Goal: Obtain resource: Download file/media

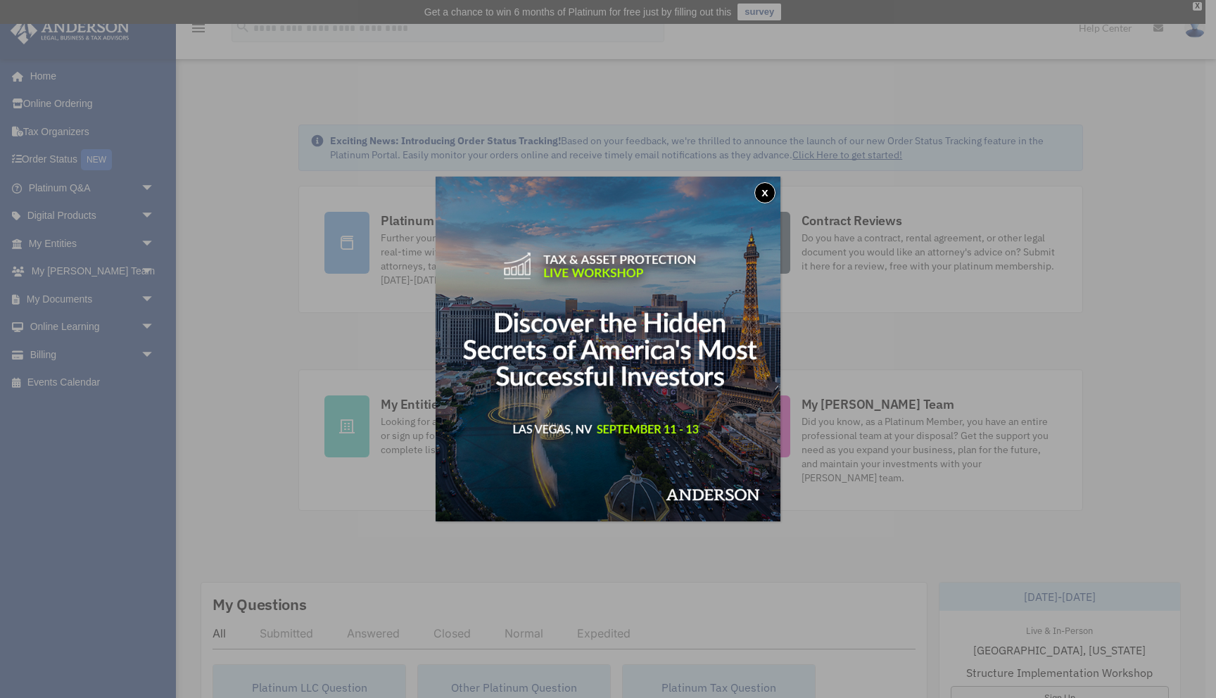
click at [761, 188] on button "x" at bounding box center [764, 192] width 21 height 21
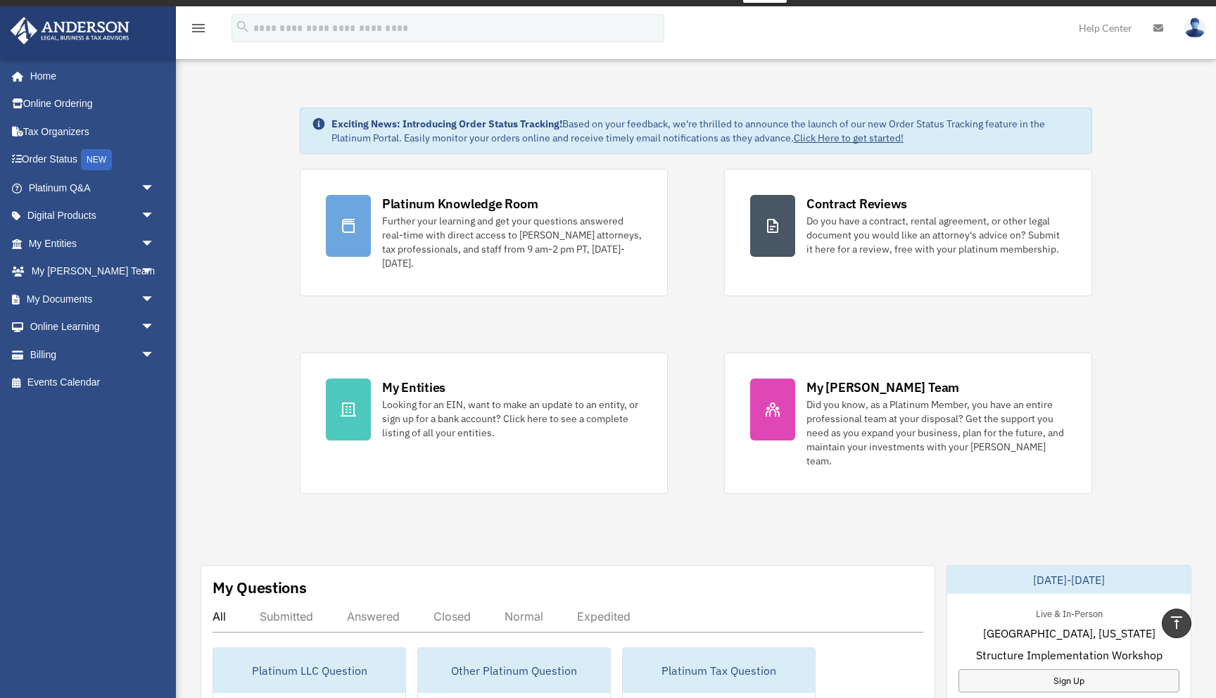
scroll to position [12, 0]
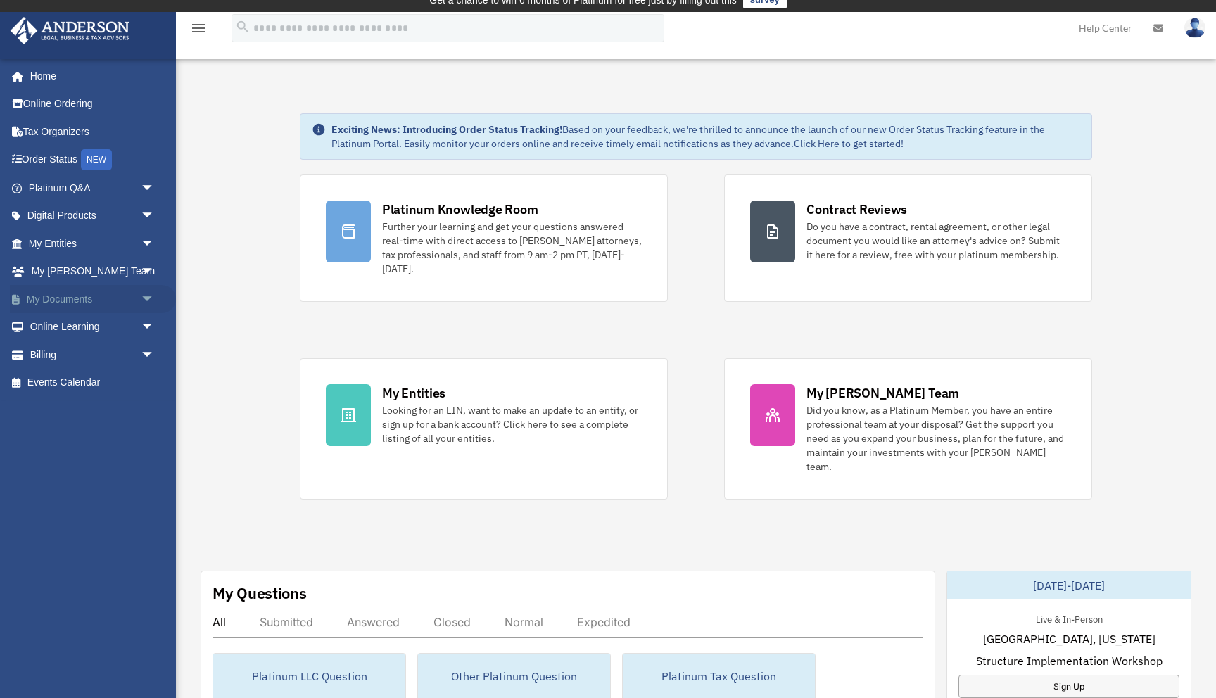
click at [147, 297] on span "arrow_drop_down" at bounding box center [155, 299] width 28 height 29
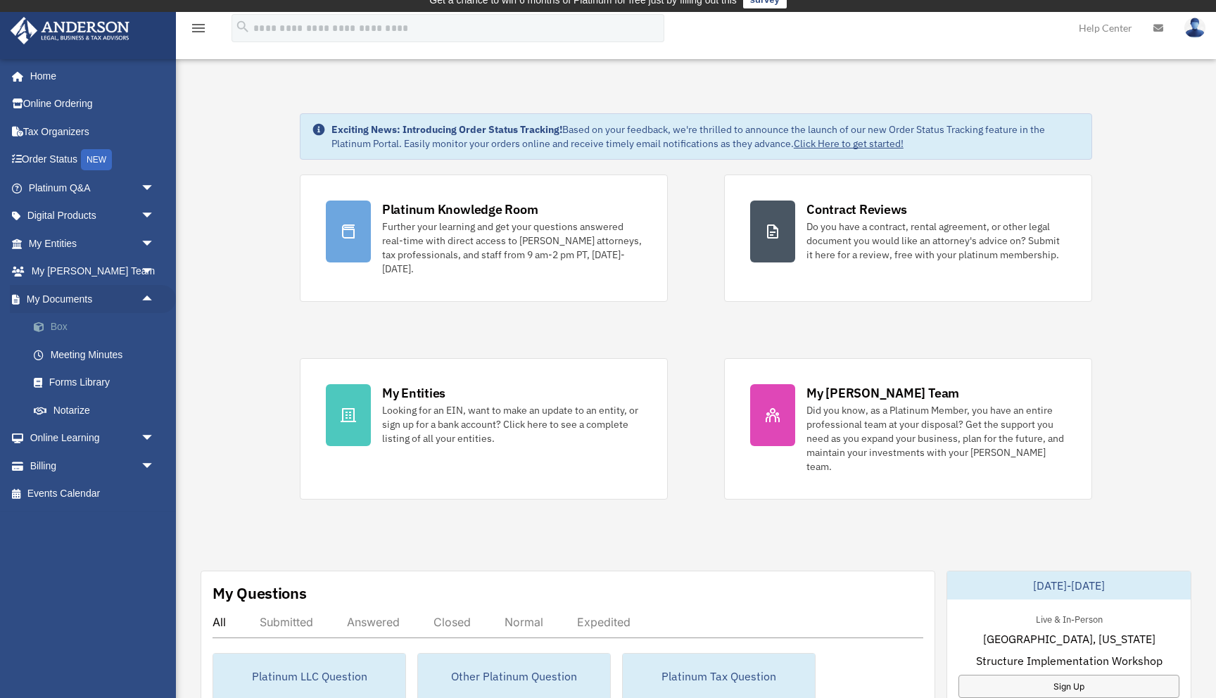
click at [82, 326] on link "Box" at bounding box center [98, 327] width 156 height 28
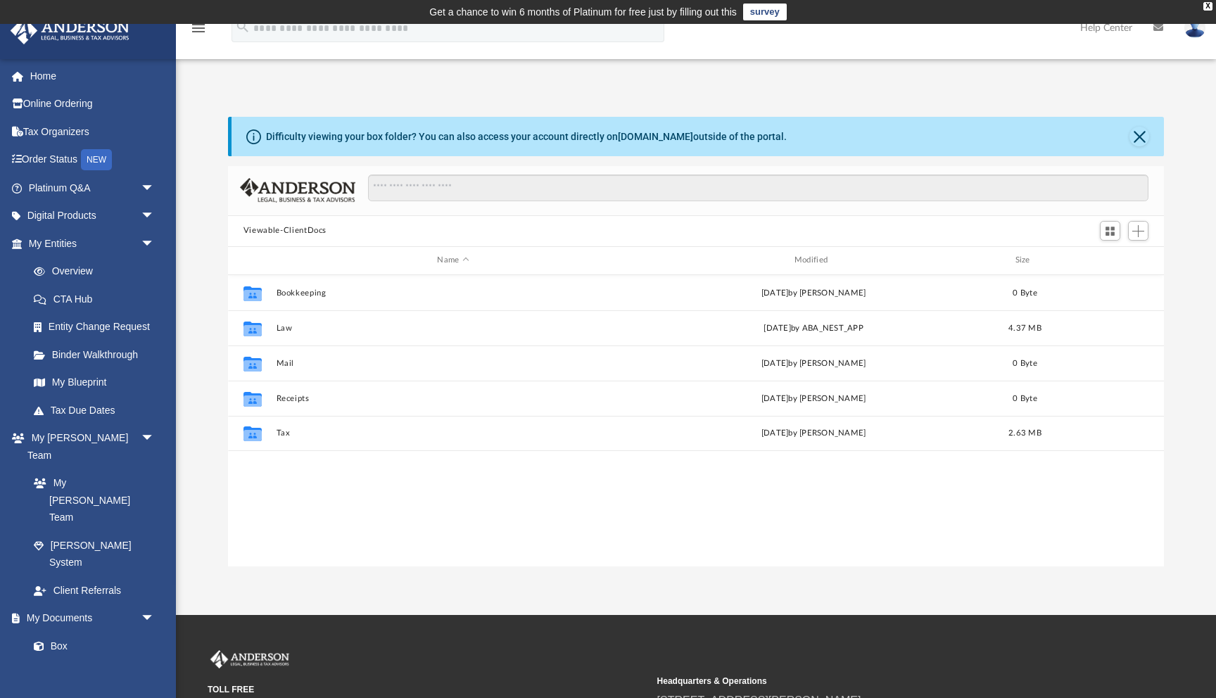
scroll to position [319, 936]
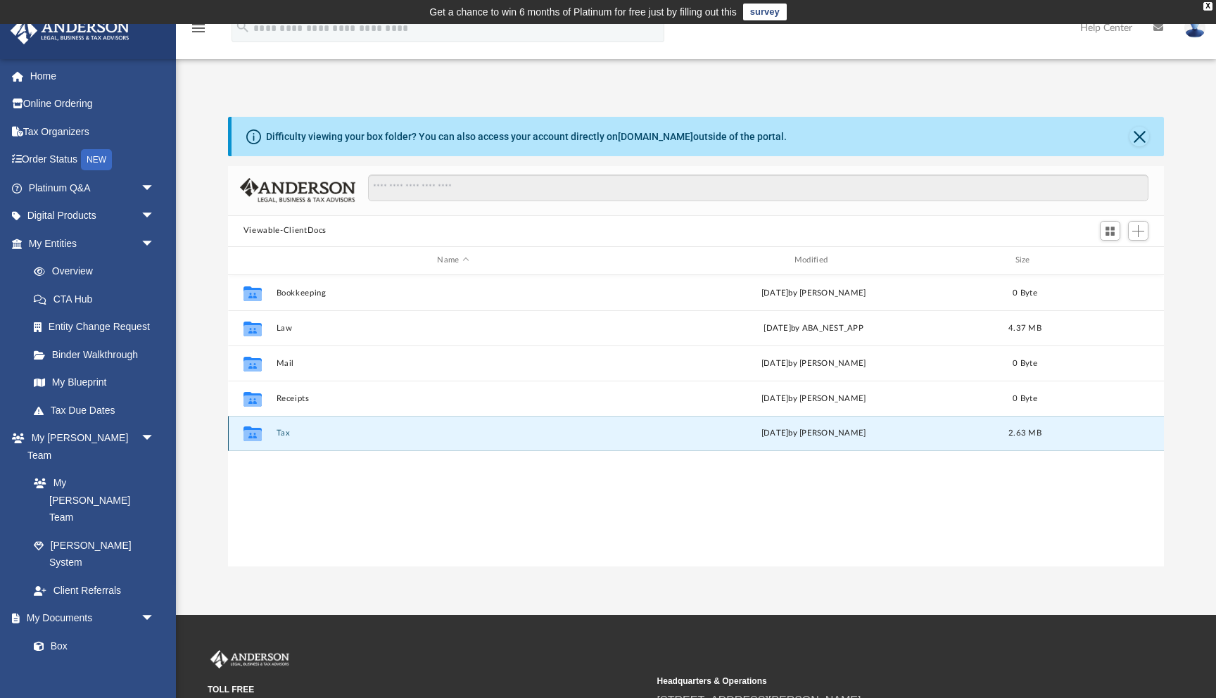
click at [283, 433] on button "Tax" at bounding box center [453, 433] width 354 height 9
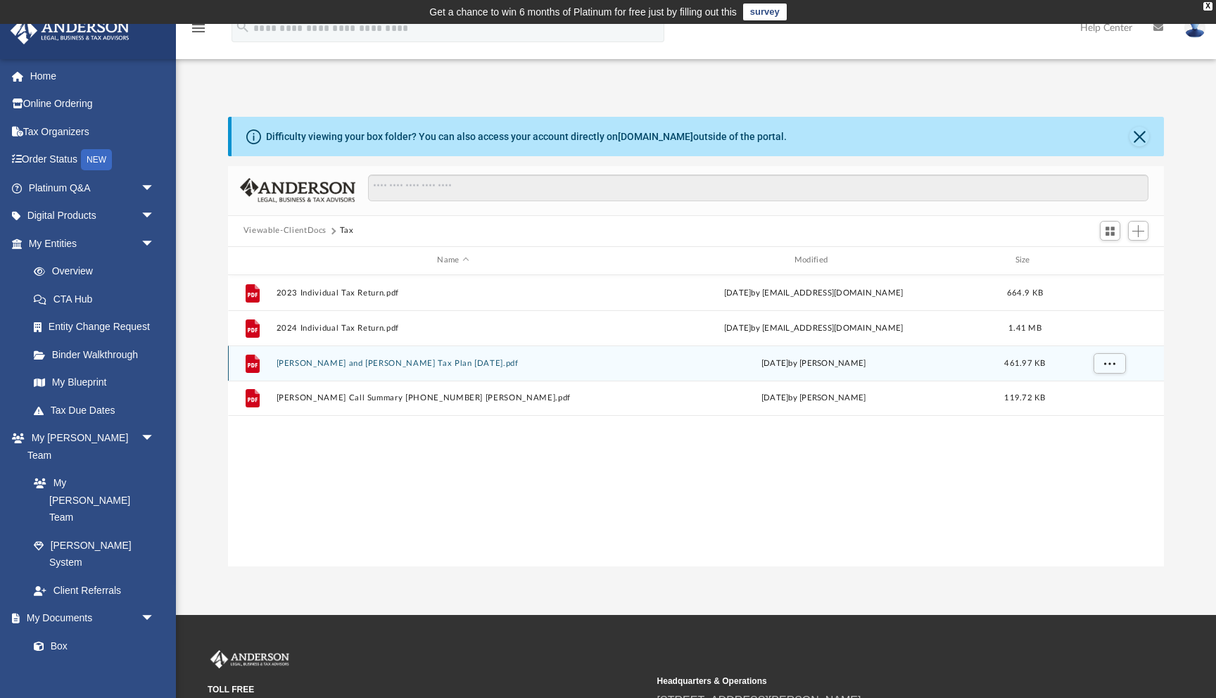
click at [421, 365] on button "[PERSON_NAME] and [PERSON_NAME] Tax Plan [DATE].pdf" at bounding box center [453, 363] width 354 height 9
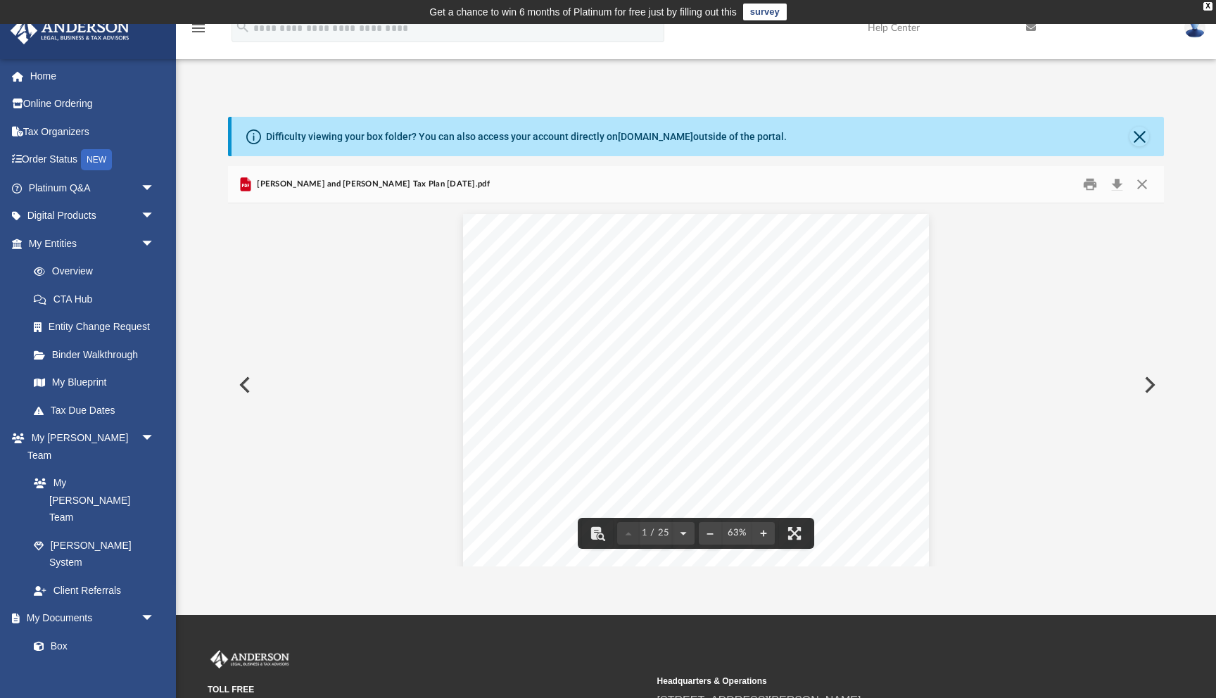
click at [1155, 386] on button "Preview" at bounding box center [1148, 384] width 31 height 39
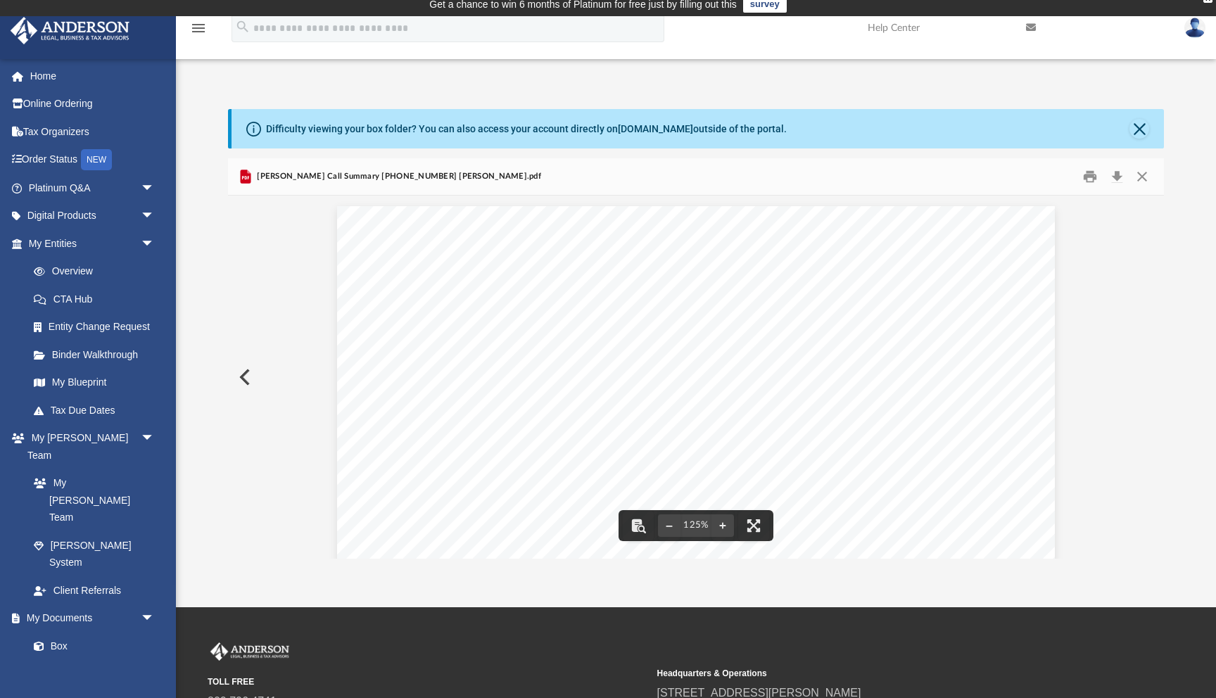
scroll to position [85, 0]
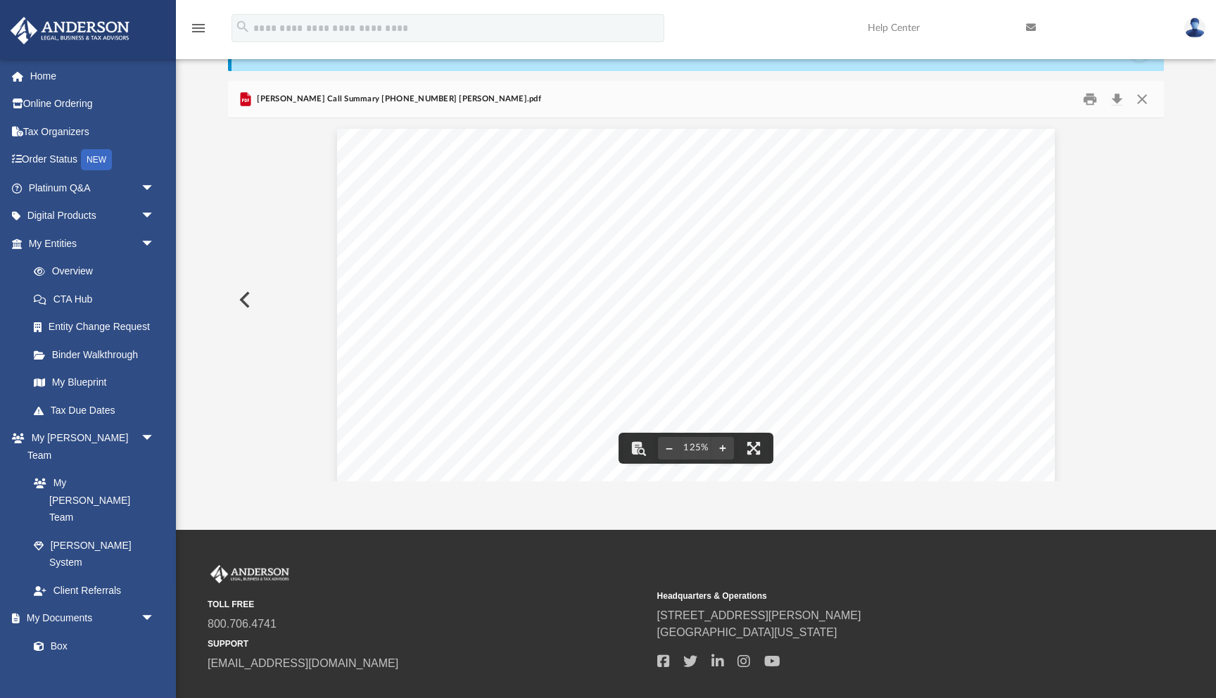
click at [1084, 318] on div "[PERSON_NAME] is focusing on short - term rentals and potential laundromat inve…" at bounding box center [696, 593] width 936 height 950
click at [248, 297] on button "Preview" at bounding box center [243, 299] width 31 height 39
click at [689, 448] on button "File preview" at bounding box center [683, 448] width 23 height 31
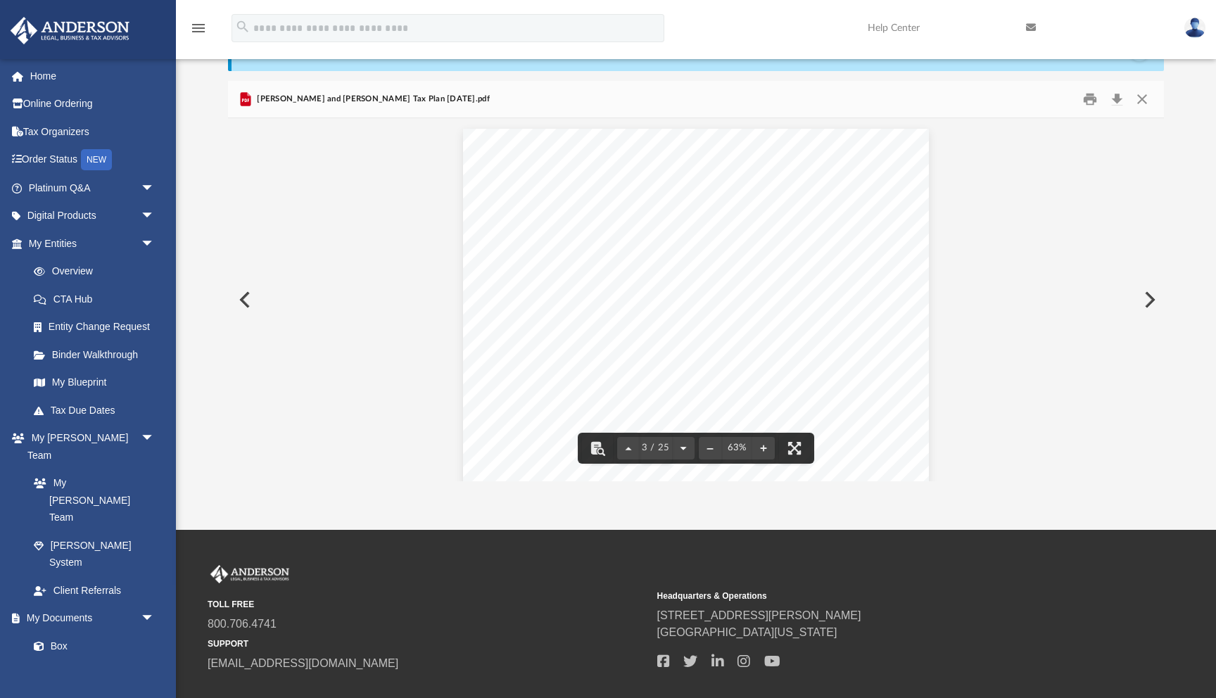
scroll to position [1142, 0]
click at [689, 448] on button "File preview" at bounding box center [683, 448] width 23 height 31
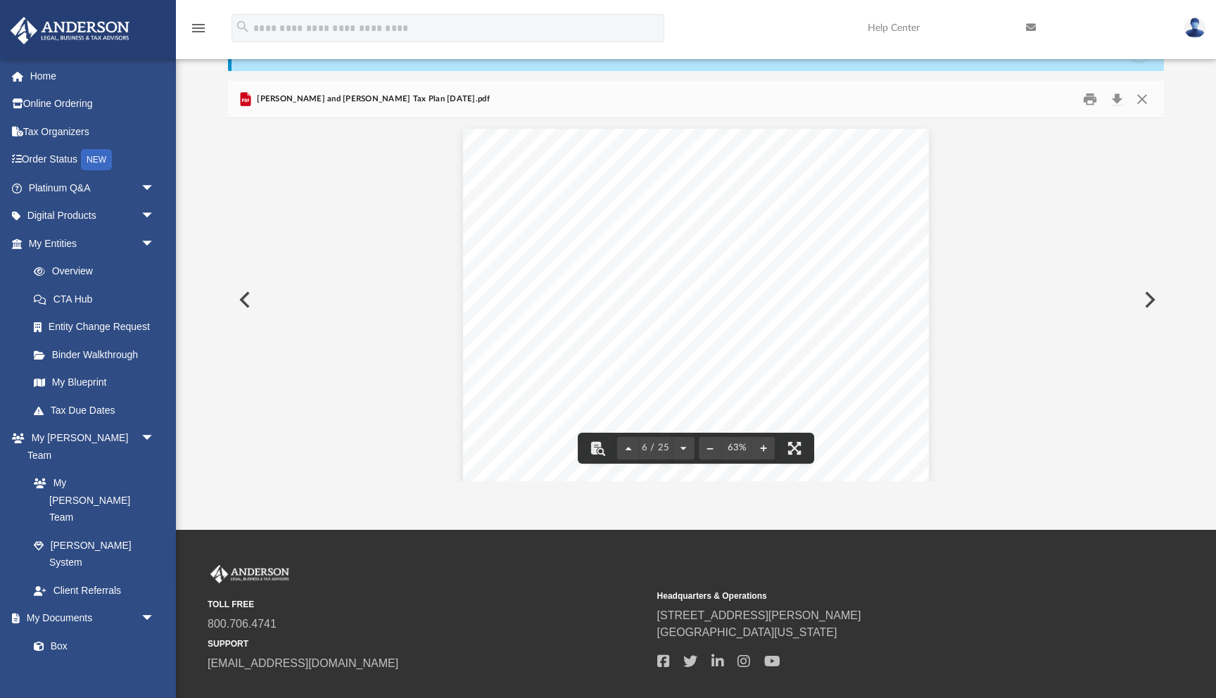
click at [630, 452] on button "File preview" at bounding box center [628, 448] width 23 height 31
click at [684, 445] on button "File preview" at bounding box center [683, 448] width 23 height 31
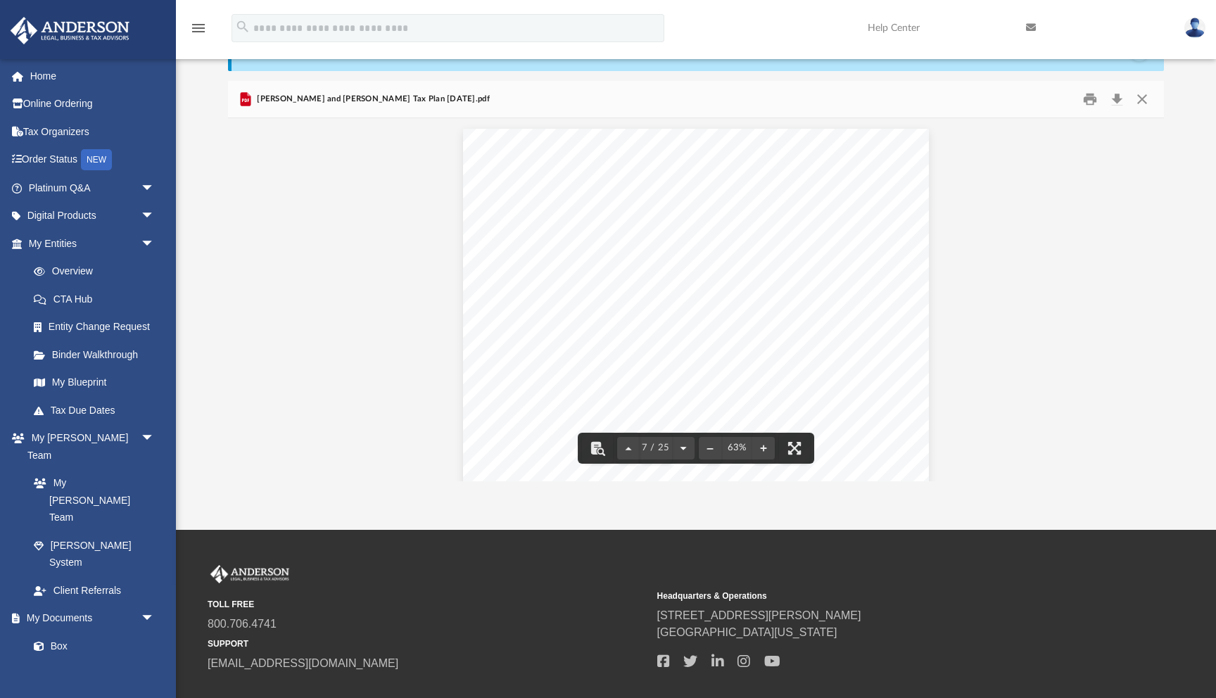
scroll to position [2665, 0]
click at [684, 445] on button "File preview" at bounding box center [683, 448] width 23 height 31
click at [684, 445] on button "File preview" at bounding box center [686, 448] width 23 height 31
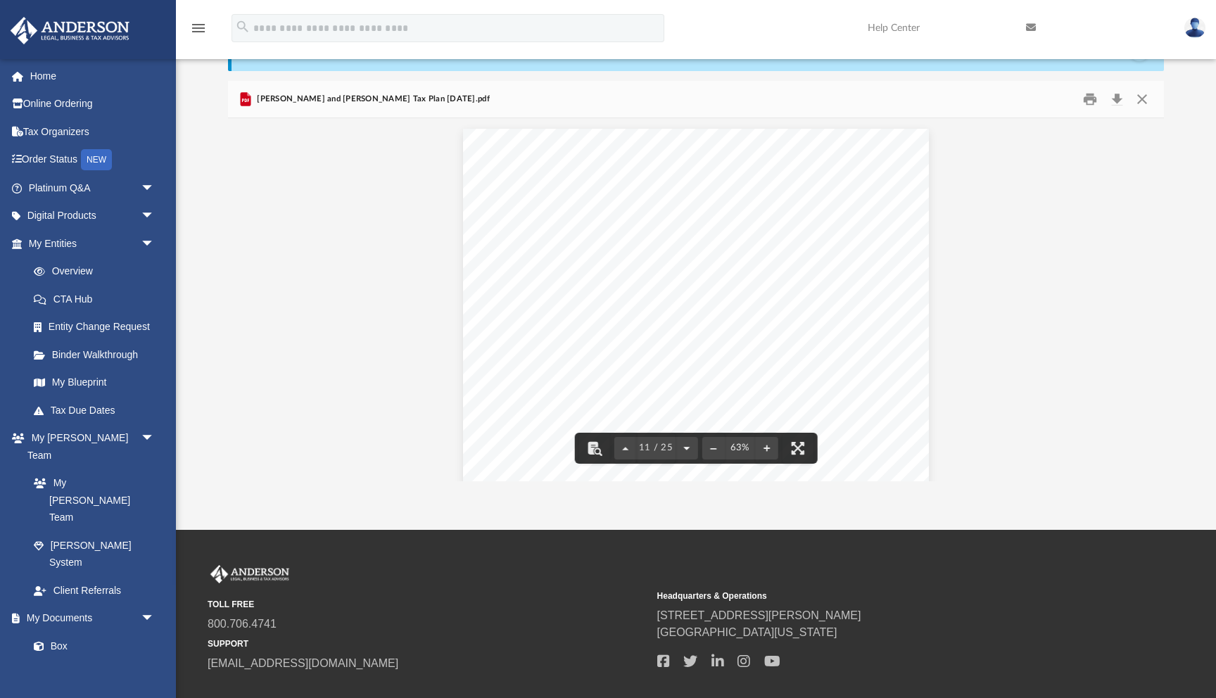
click at [684, 445] on button "File preview" at bounding box center [686, 448] width 23 height 31
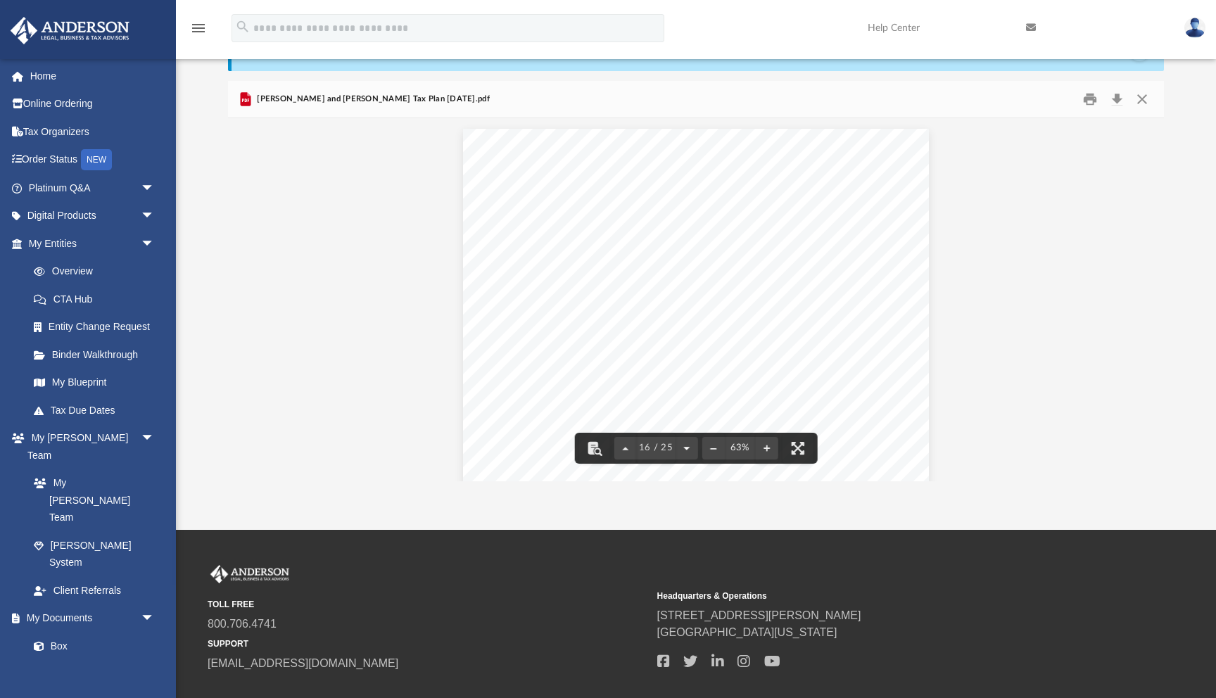
scroll to position [6091, 0]
click at [684, 445] on button "File preview" at bounding box center [686, 448] width 23 height 31
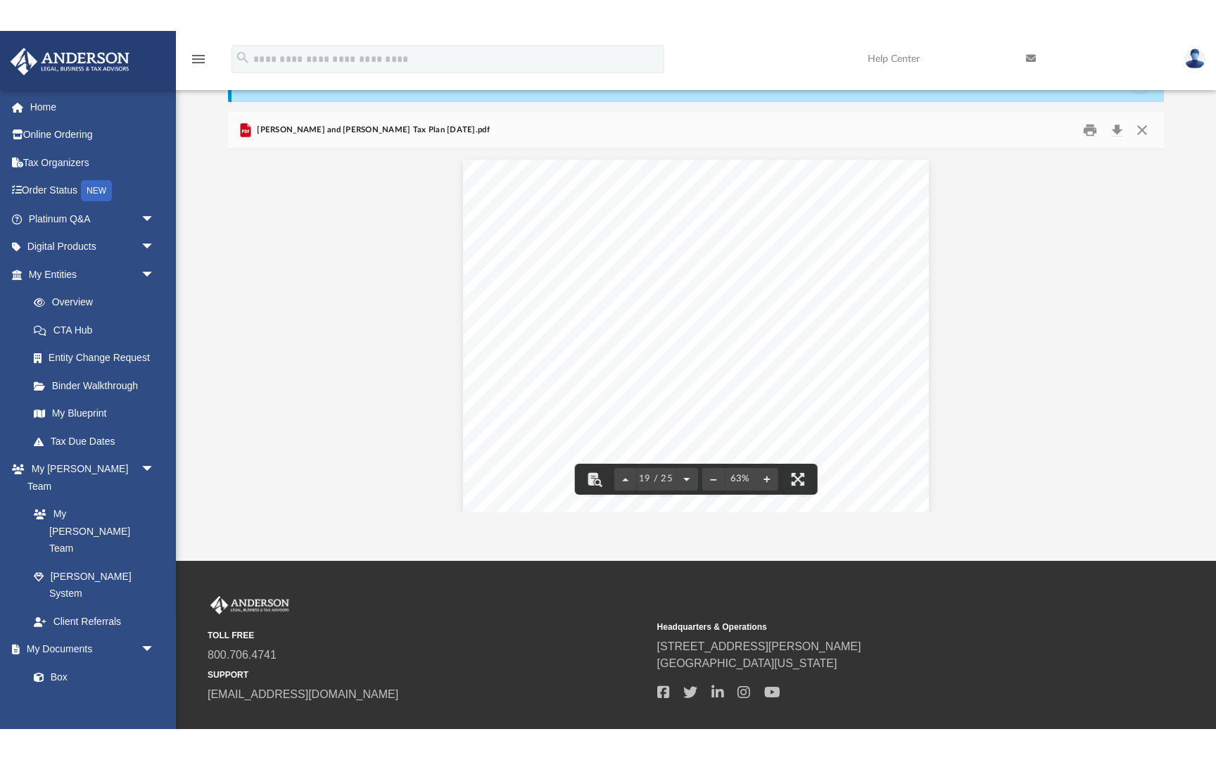
scroll to position [6852, 0]
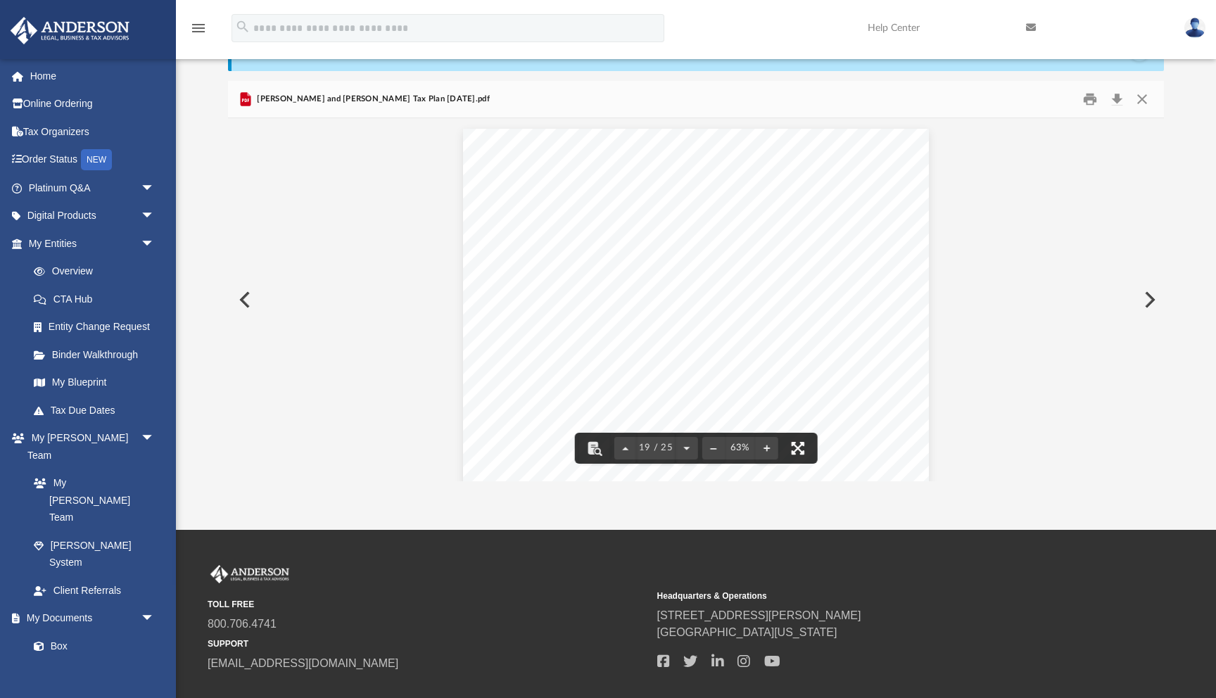
click at [795, 445] on button "File preview" at bounding box center [797, 448] width 31 height 31
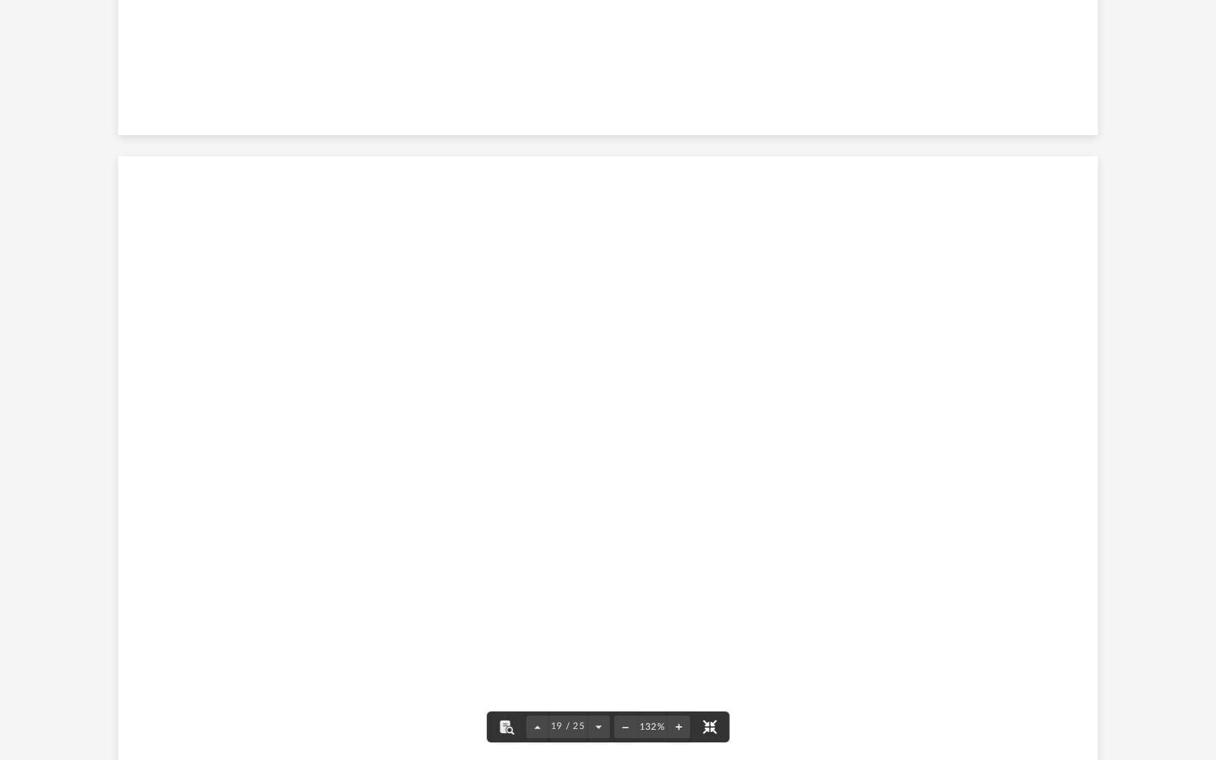
scroll to position [13996, 0]
click at [599, 697] on button "File preview" at bounding box center [598, 726] width 23 height 31
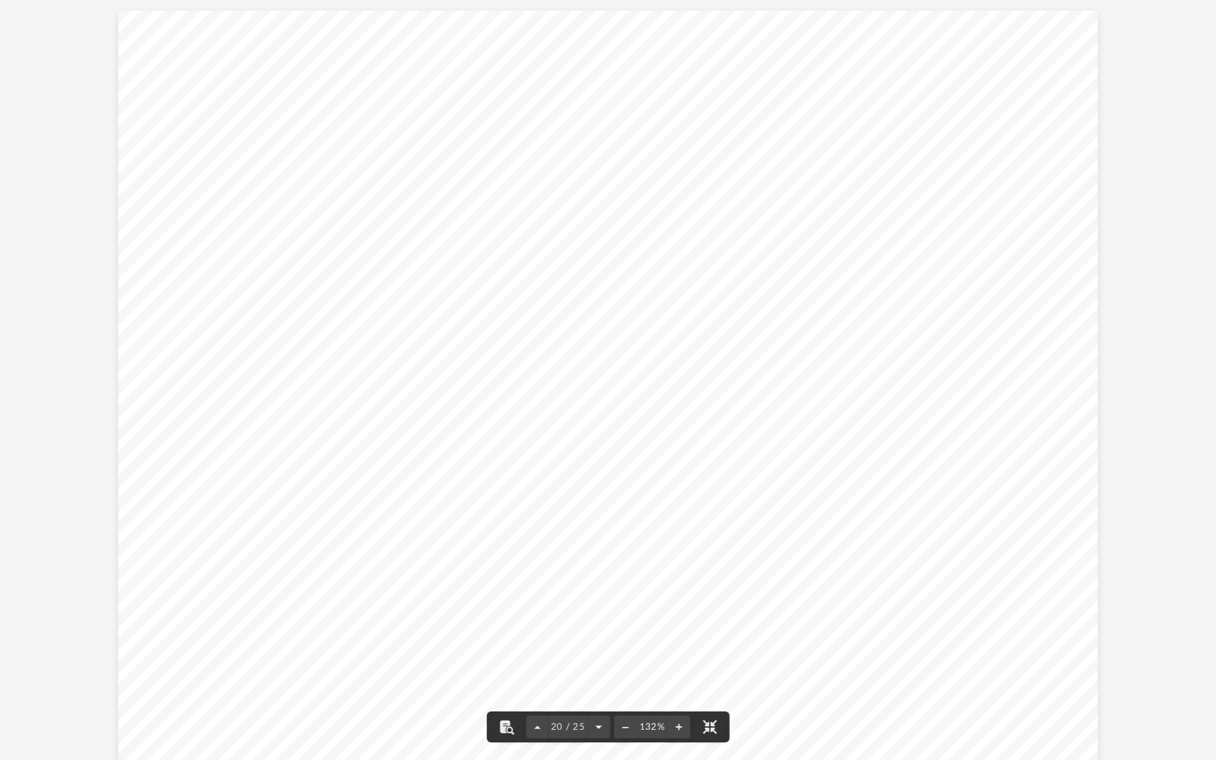
click at [599, 697] on button "File preview" at bounding box center [598, 726] width 23 height 31
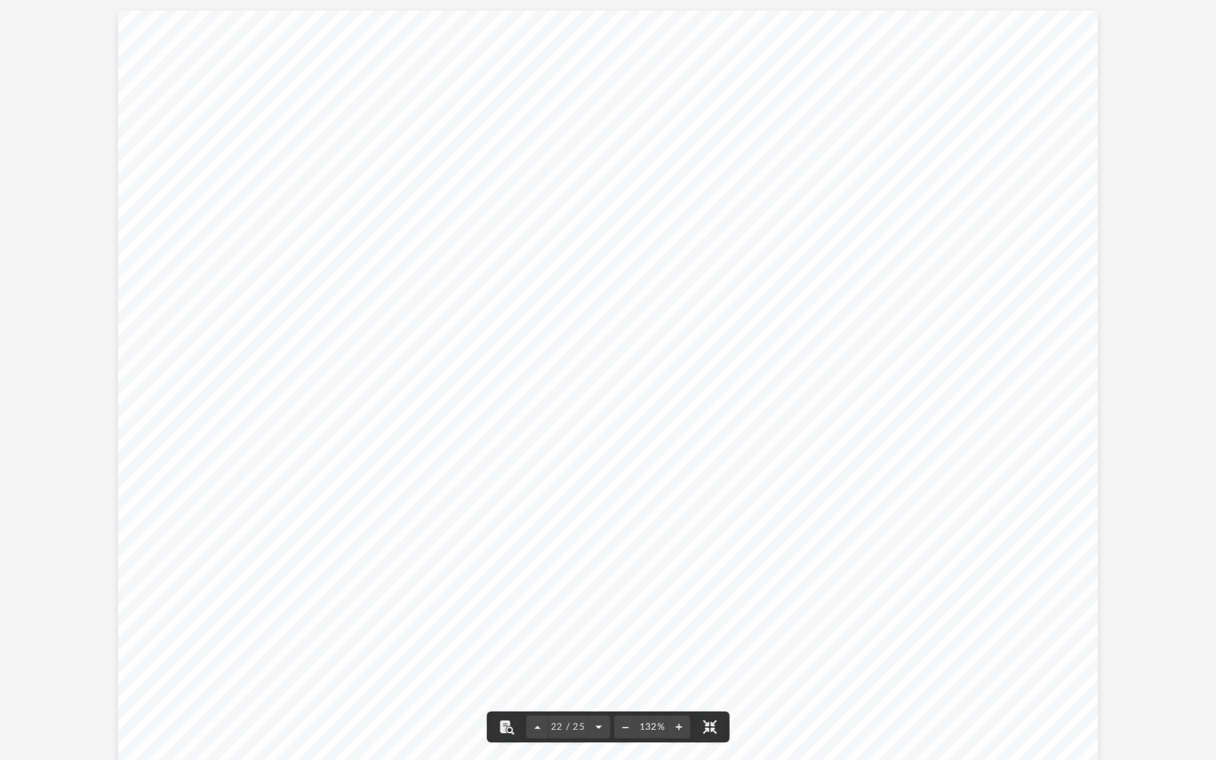
scroll to position [17107, 0]
click at [599, 697] on button "File preview" at bounding box center [598, 726] width 23 height 31
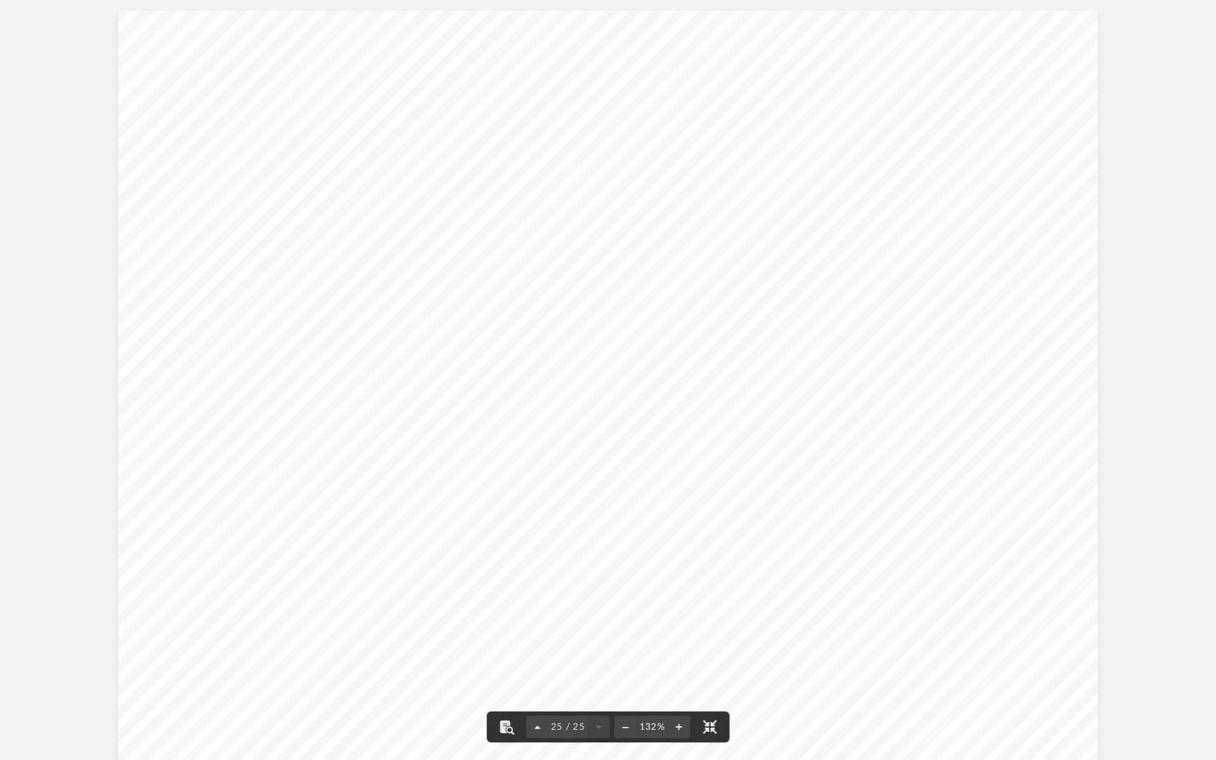
click at [533, 697] on button "File preview" at bounding box center [537, 726] width 23 height 31
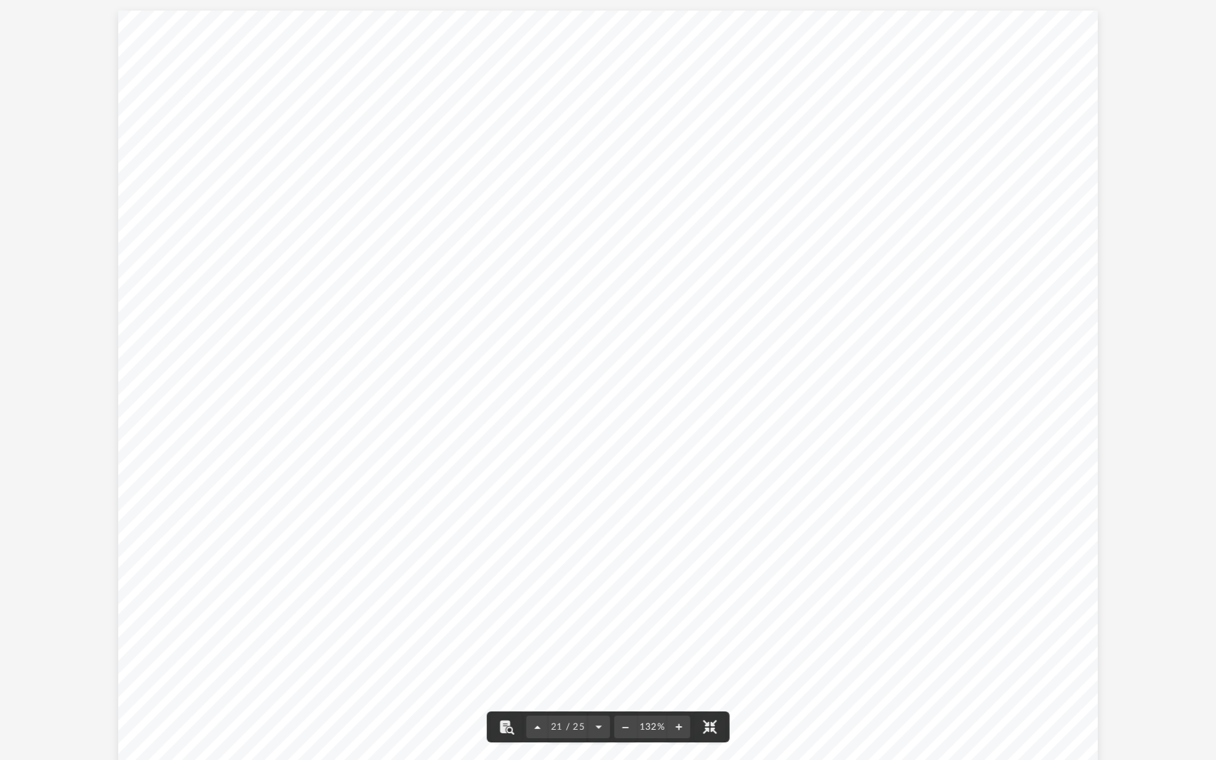
click at [533, 697] on button "File preview" at bounding box center [537, 726] width 23 height 31
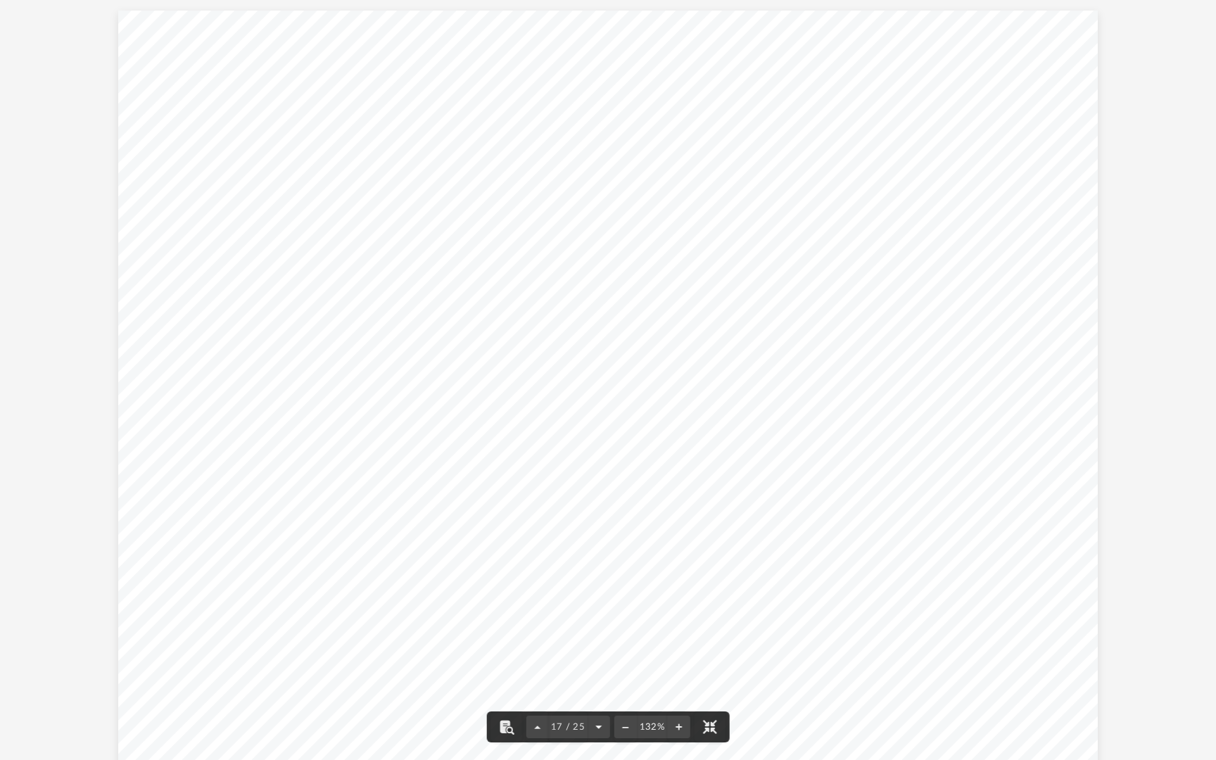
click at [591, 697] on button "File preview" at bounding box center [598, 726] width 23 height 31
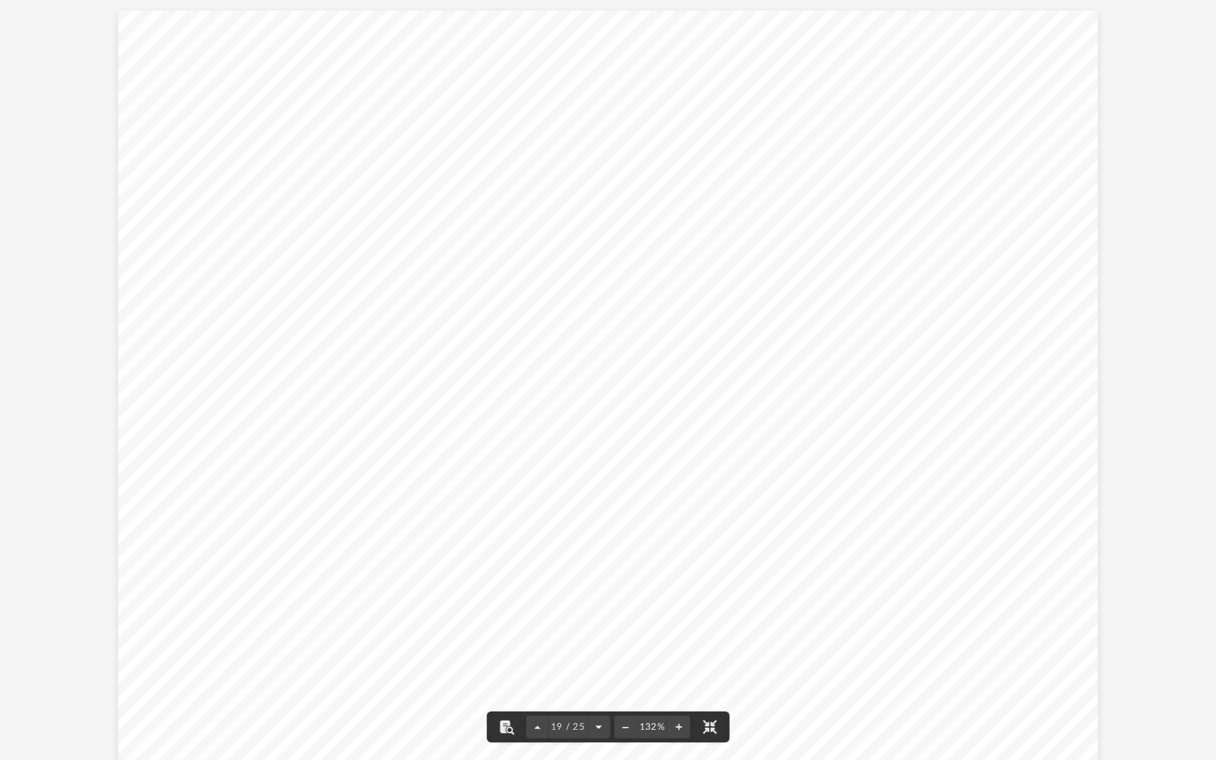
scroll to position [14774, 0]
click at [536, 697] on button "File preview" at bounding box center [537, 726] width 23 height 31
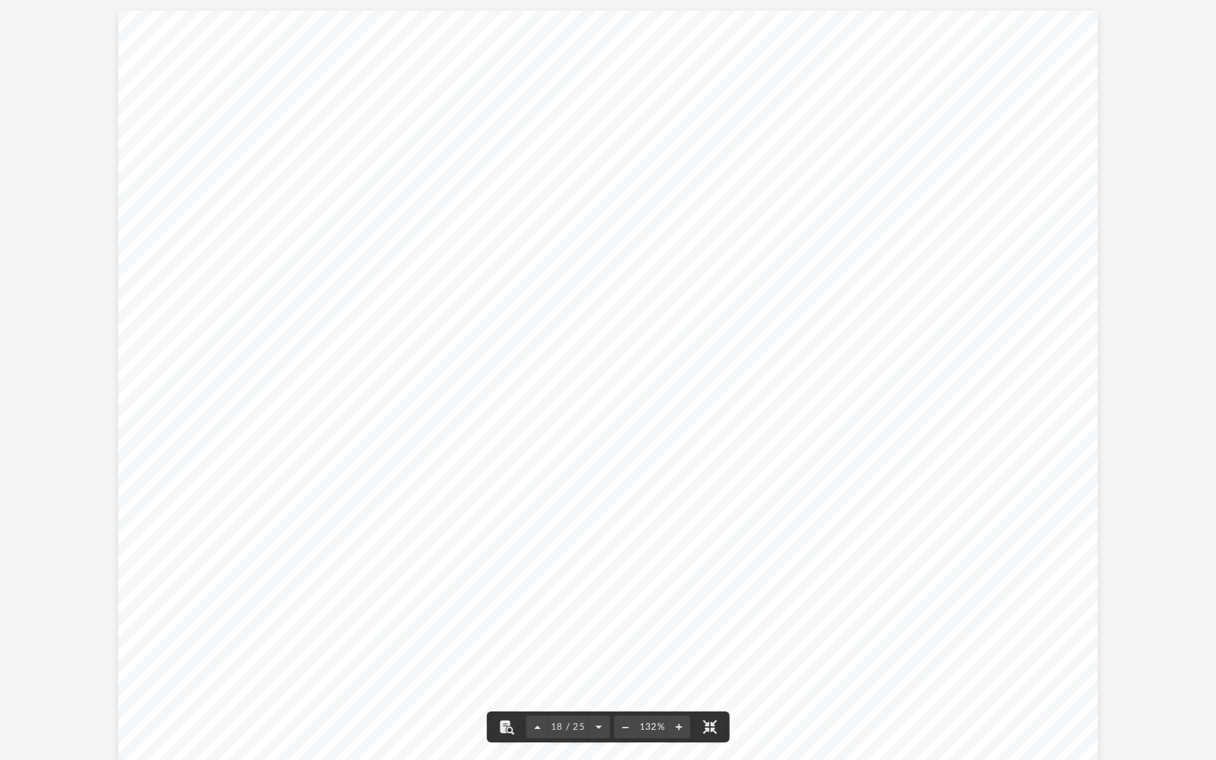
scroll to position [12441, 0]
click at [536, 697] on button "File preview" at bounding box center [537, 726] width 23 height 31
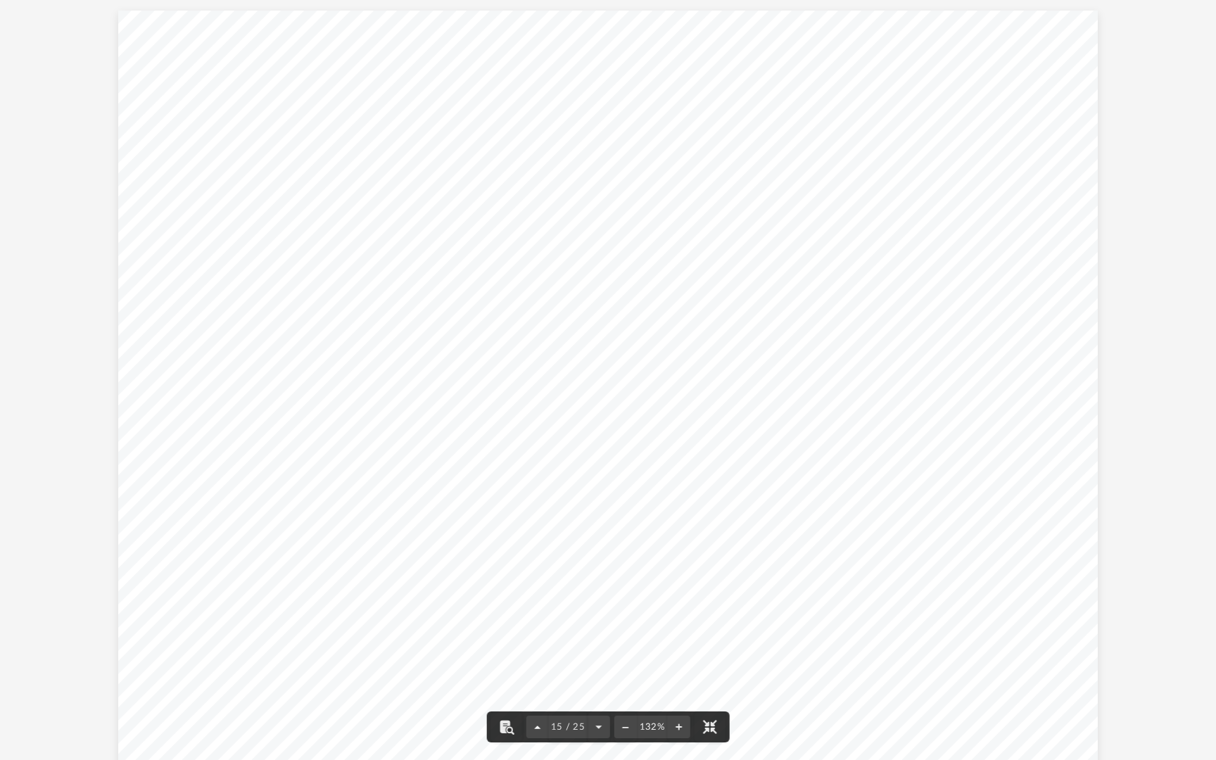
scroll to position [10108, 0]
click at [536, 697] on button "File preview" at bounding box center [537, 726] width 23 height 31
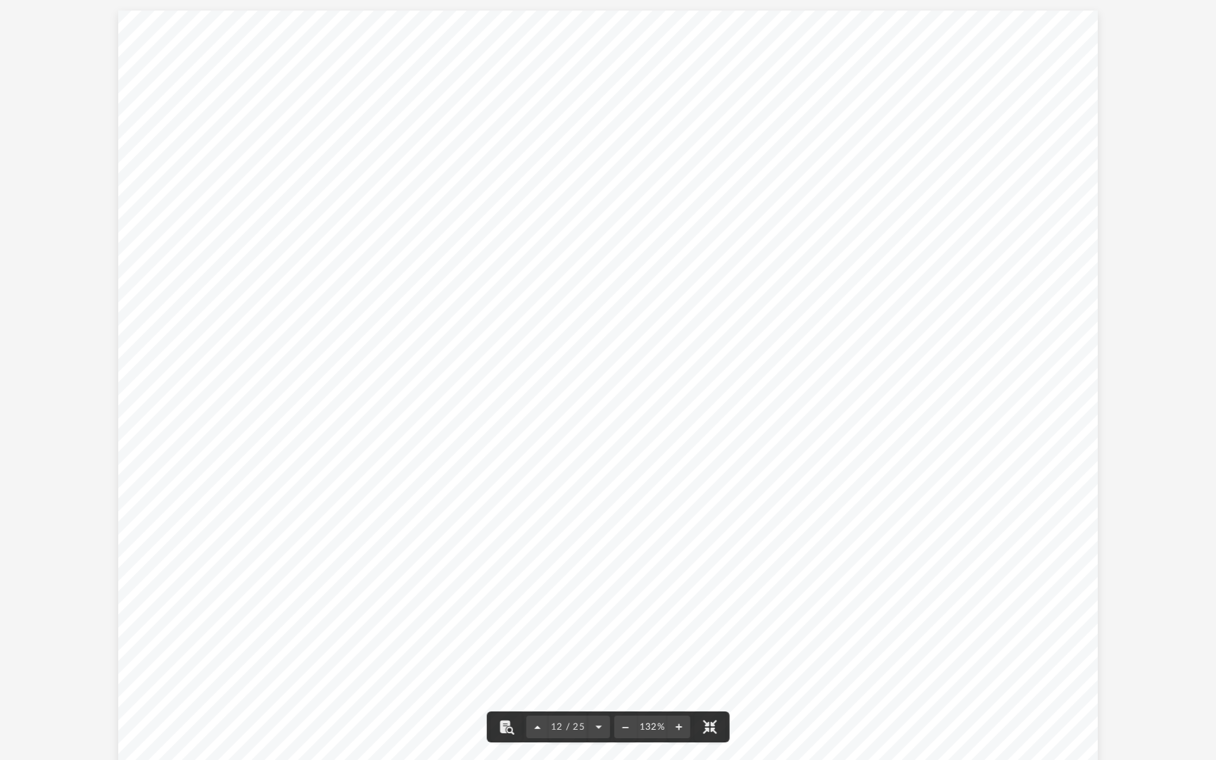
scroll to position [7776, 0]
click at [597, 697] on button "File preview" at bounding box center [598, 726] width 23 height 31
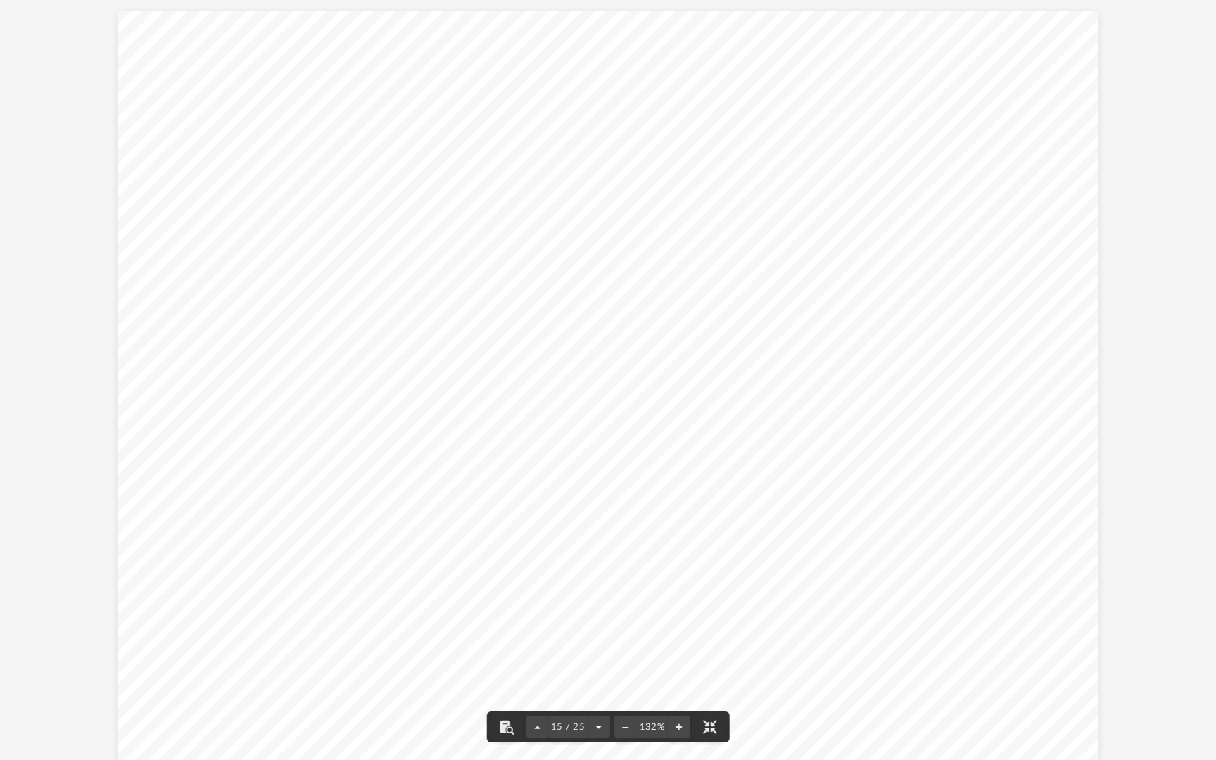
click at [597, 697] on button "File preview" at bounding box center [598, 726] width 23 height 31
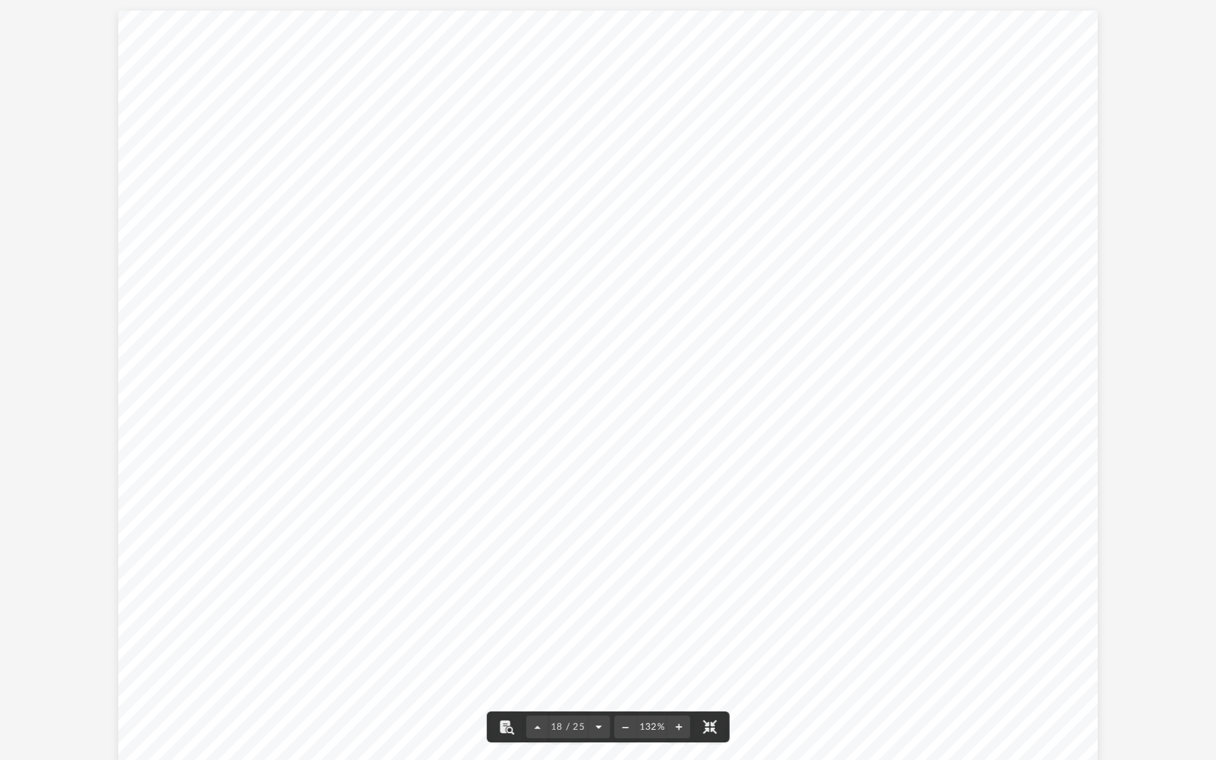
click at [597, 697] on button "File preview" at bounding box center [598, 726] width 23 height 31
click at [595, 697] on button "File preview" at bounding box center [598, 726] width 23 height 31
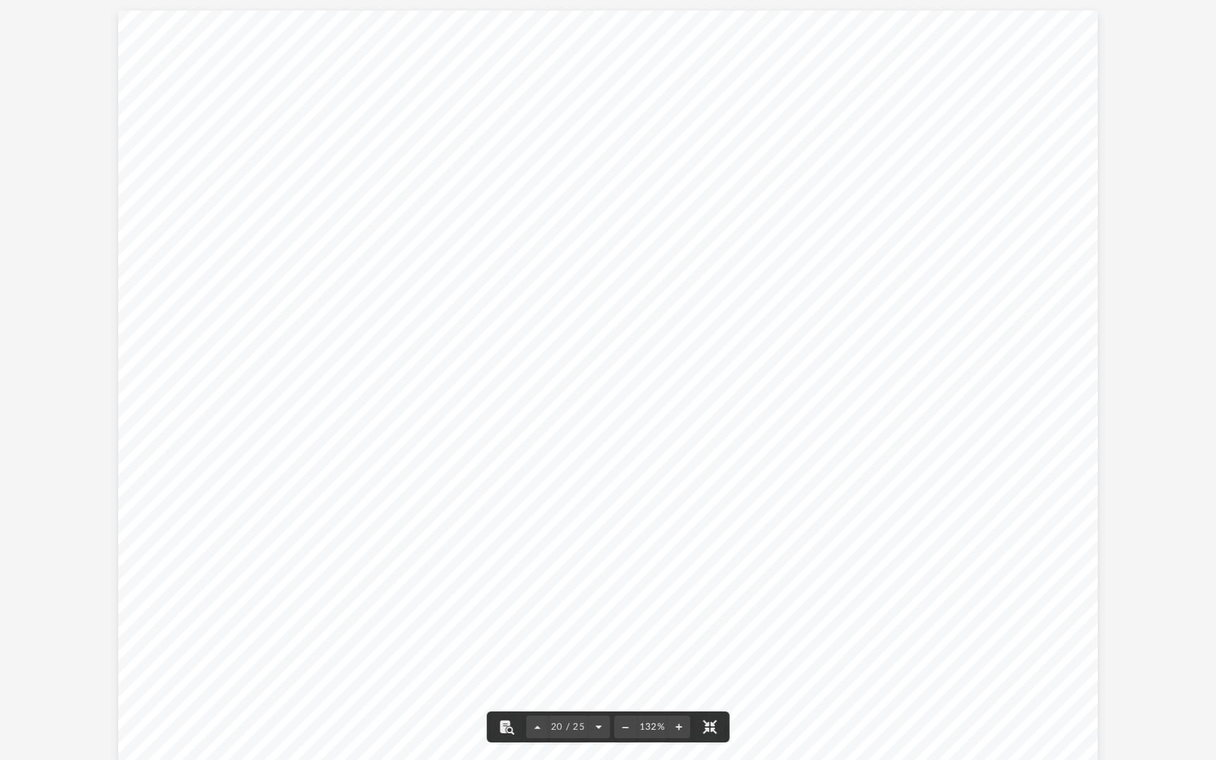
scroll to position [15551, 0]
click at [595, 697] on button "File preview" at bounding box center [598, 726] width 23 height 31
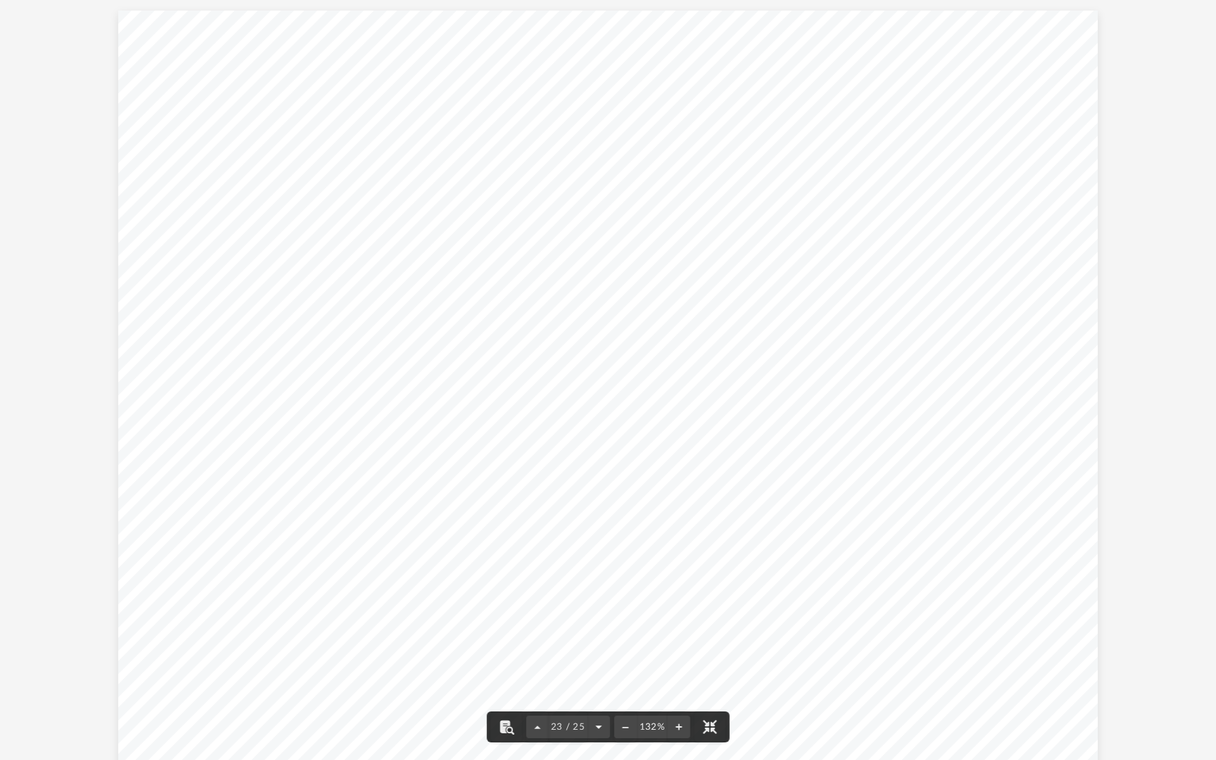
click at [595, 697] on button "File preview" at bounding box center [598, 726] width 23 height 31
click at [538, 697] on button "File preview" at bounding box center [537, 726] width 23 height 31
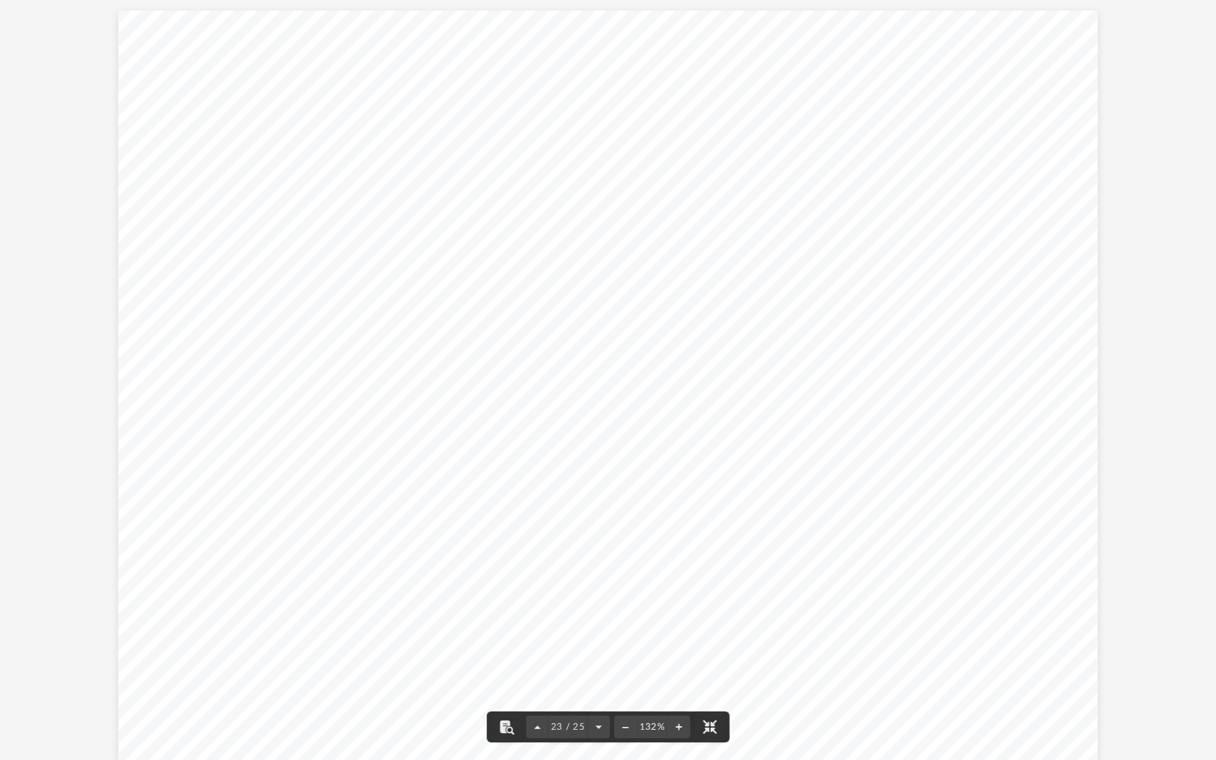
click at [538, 697] on button "File preview" at bounding box center [537, 726] width 23 height 31
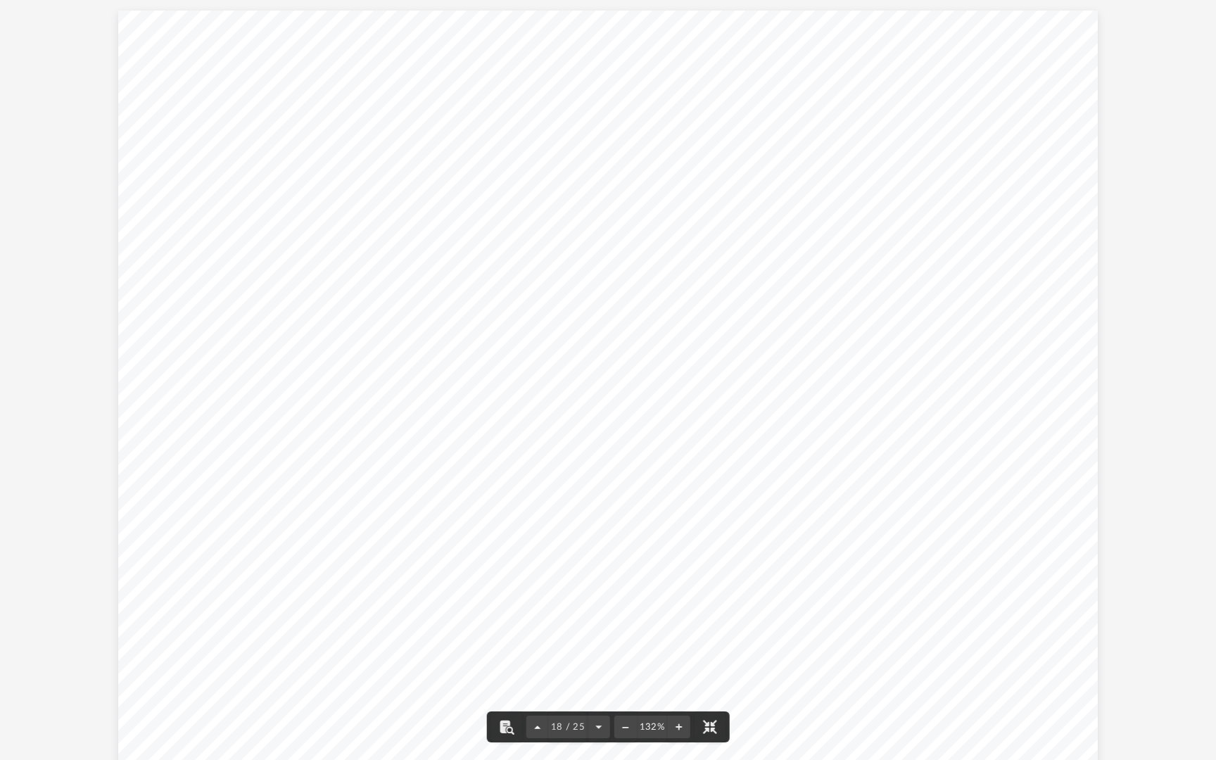
click at [538, 697] on button "File preview" at bounding box center [537, 726] width 23 height 31
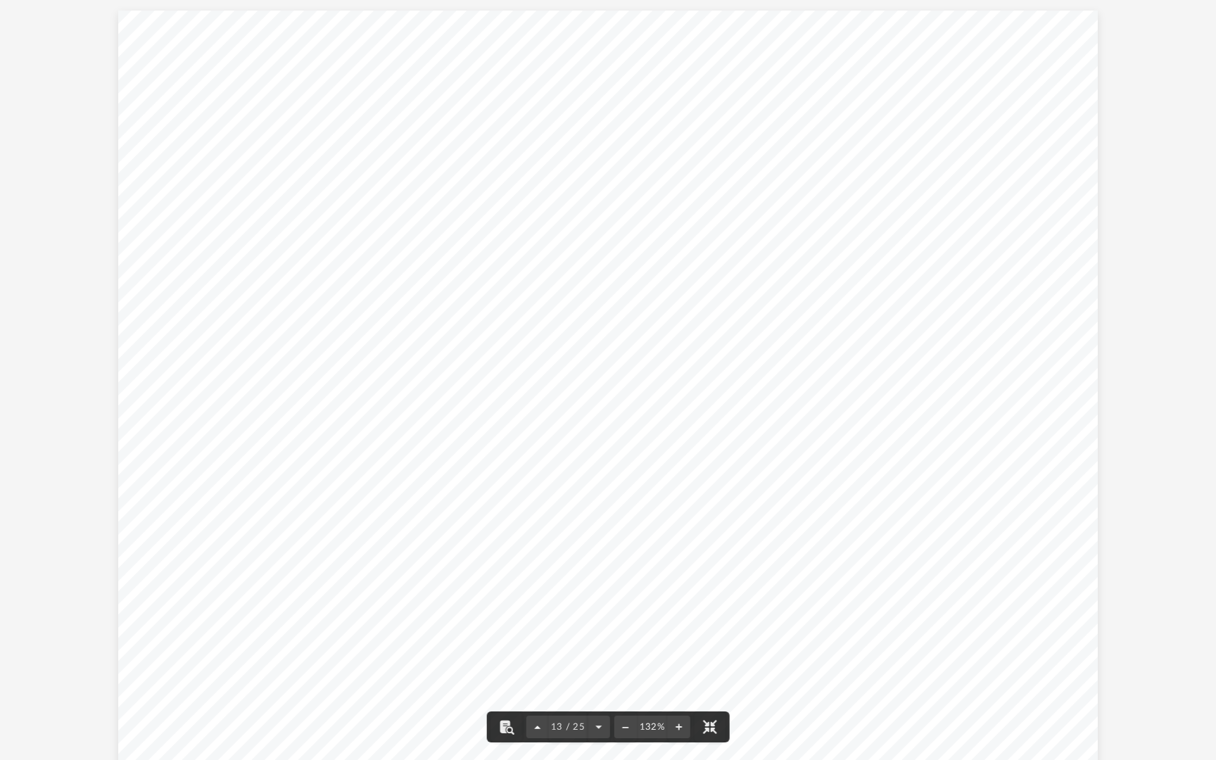
click at [538, 697] on button "File preview" at bounding box center [537, 726] width 23 height 31
click at [531, 697] on button "File preview" at bounding box center [537, 726] width 23 height 31
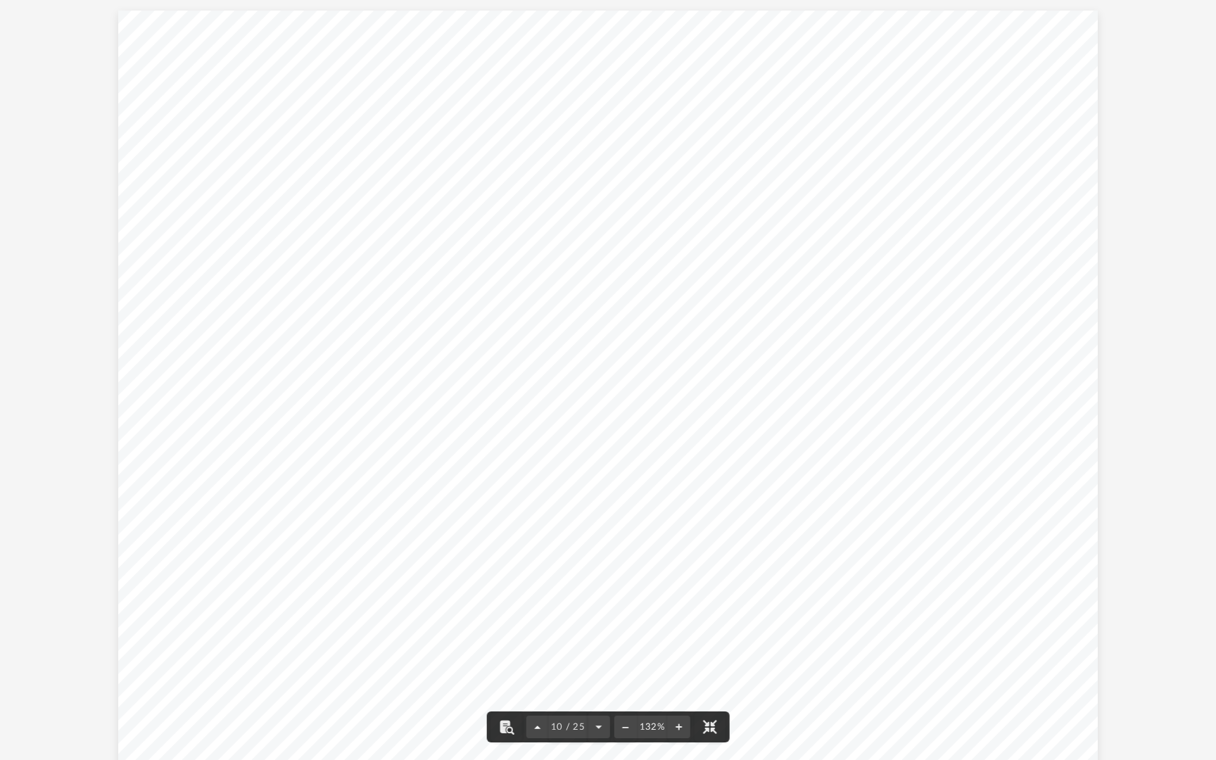
scroll to position [6221, 0]
click at [541, 697] on button "File preview" at bounding box center [540, 726] width 23 height 31
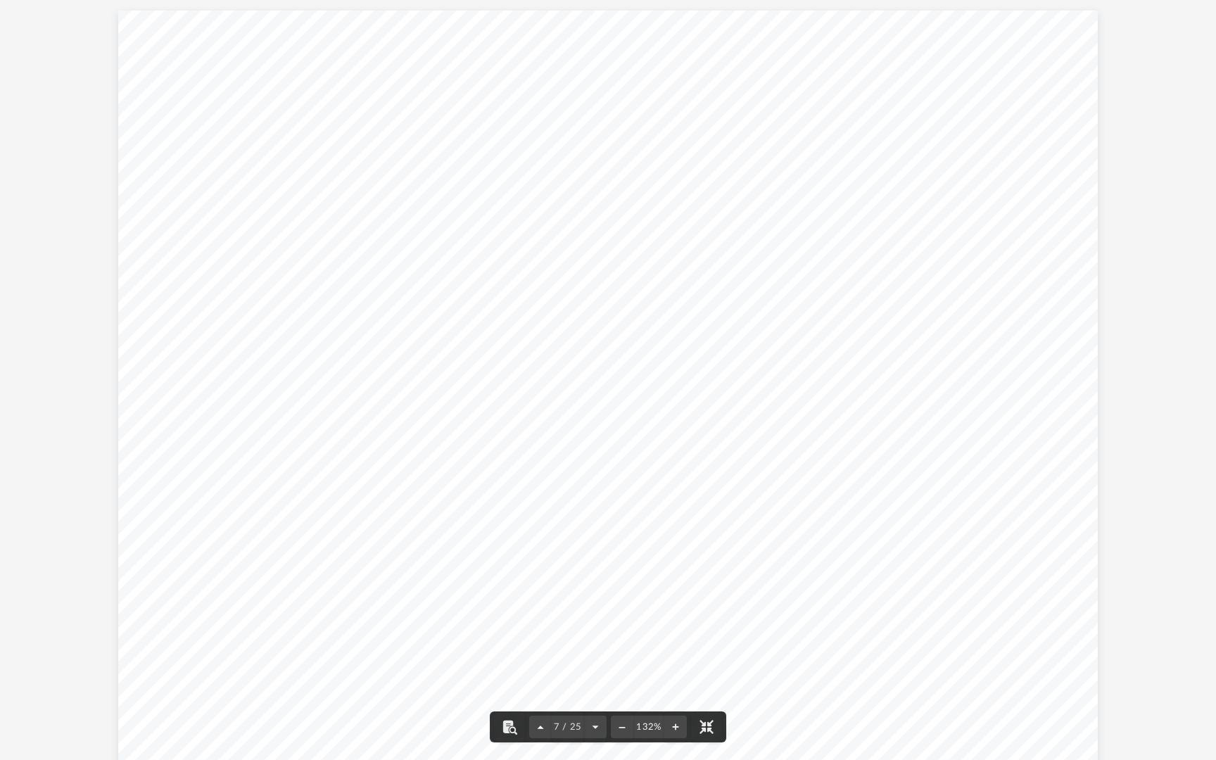
click at [541, 697] on button "File preview" at bounding box center [540, 726] width 23 height 31
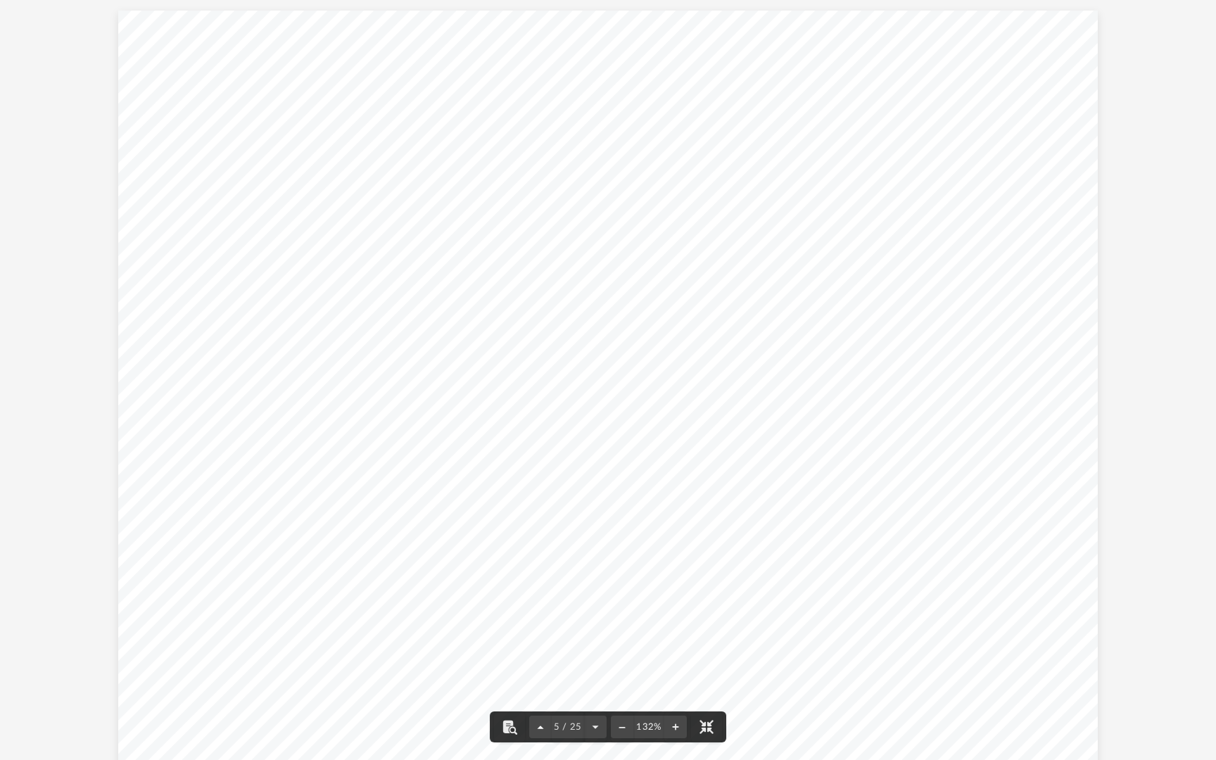
scroll to position [2333, 0]
click at [541, 697] on button "File preview" at bounding box center [540, 726] width 23 height 31
click at [590, 697] on button "File preview" at bounding box center [595, 726] width 23 height 31
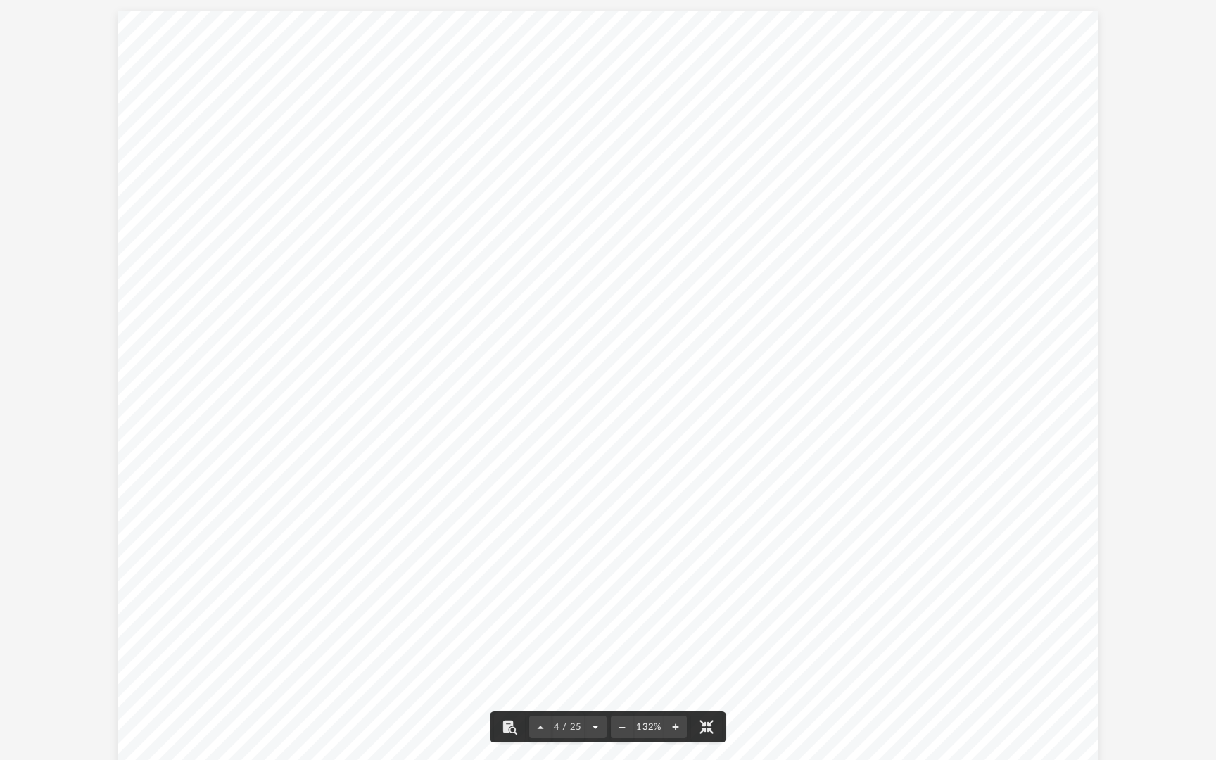
click at [590, 697] on button "File preview" at bounding box center [595, 726] width 23 height 31
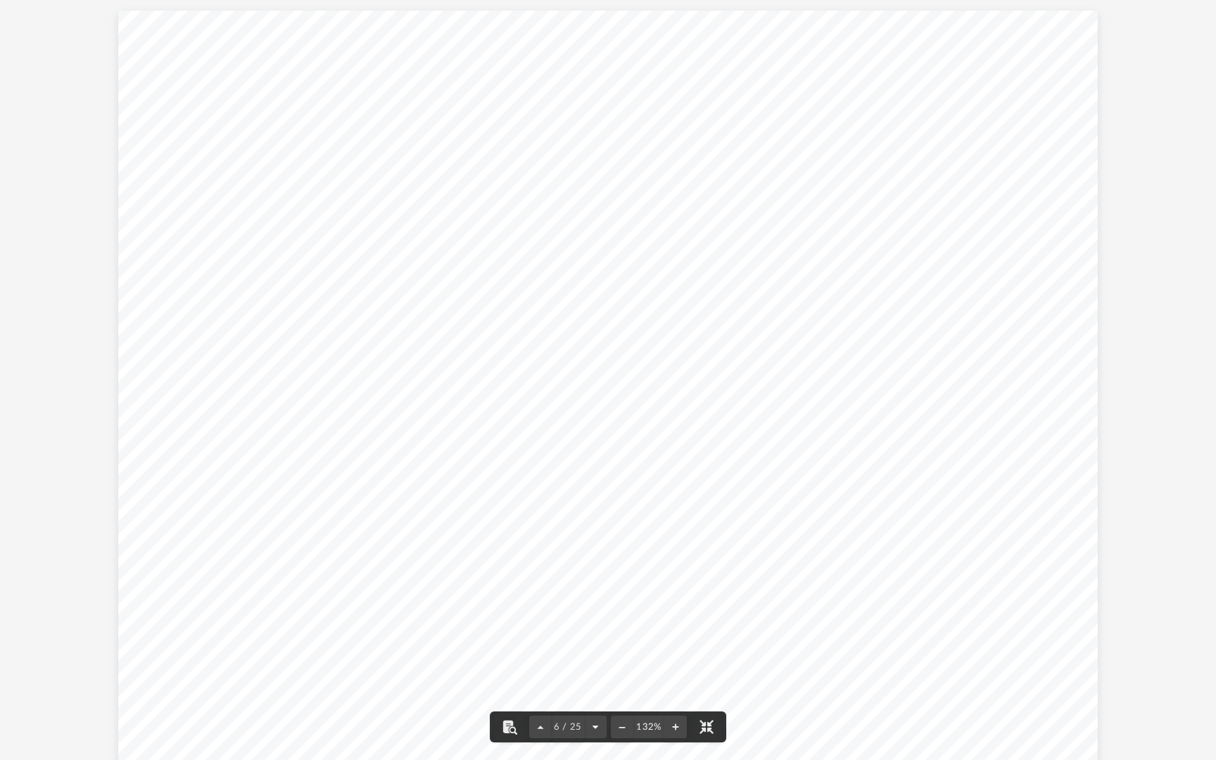
scroll to position [4665, 0]
click at [590, 697] on button "File preview" at bounding box center [595, 726] width 23 height 31
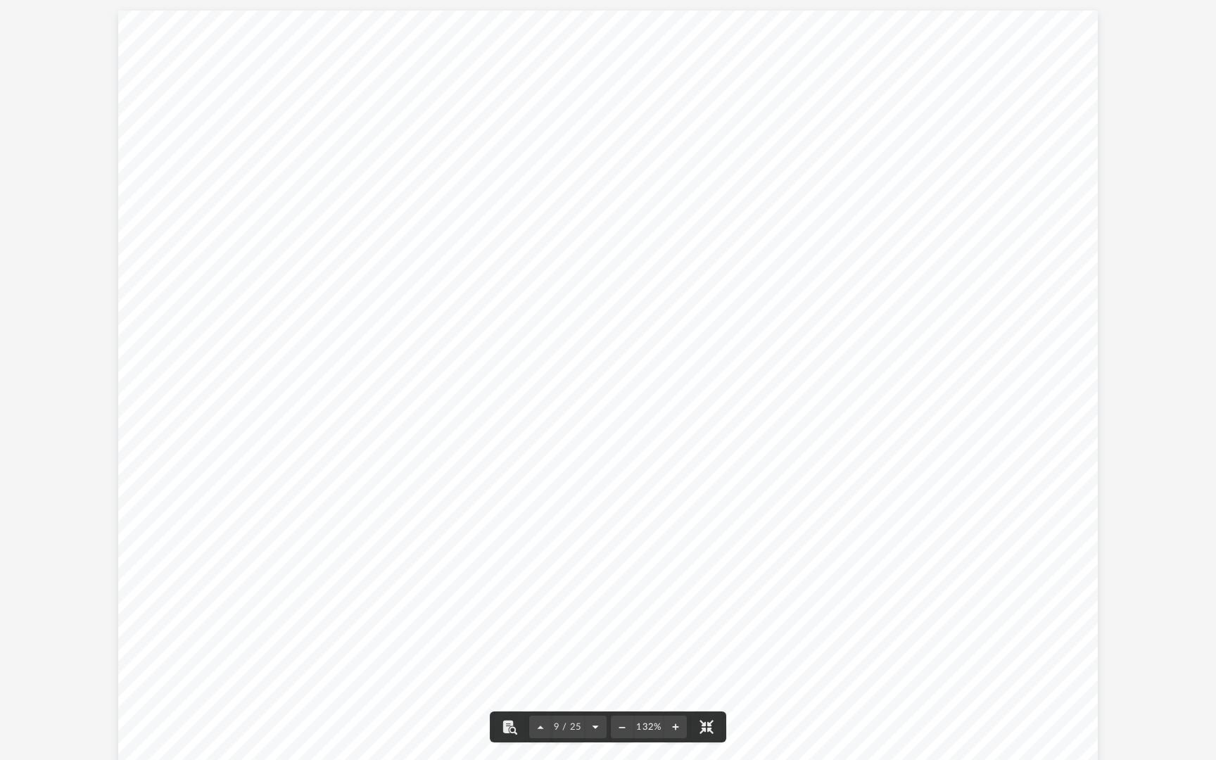
click at [590, 697] on button "File preview" at bounding box center [595, 726] width 23 height 31
click at [590, 697] on button "File preview" at bounding box center [598, 726] width 23 height 31
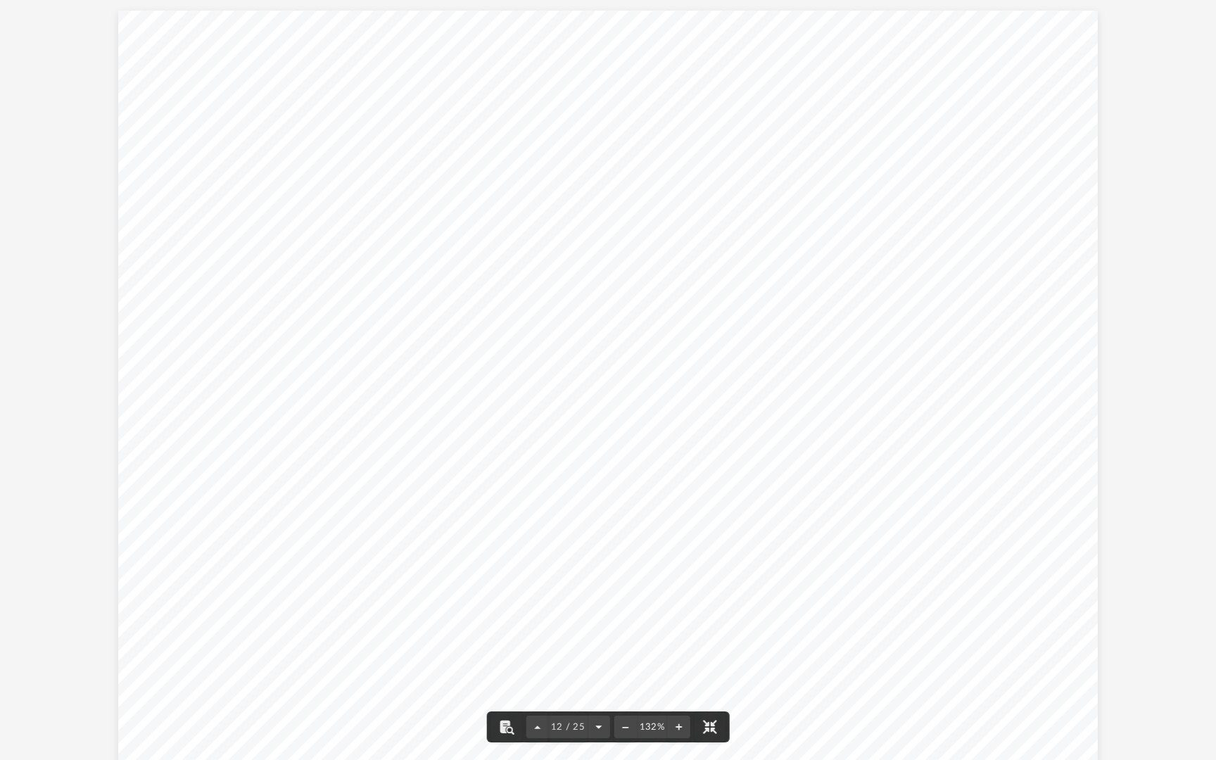
click at [590, 697] on button "File preview" at bounding box center [598, 726] width 23 height 31
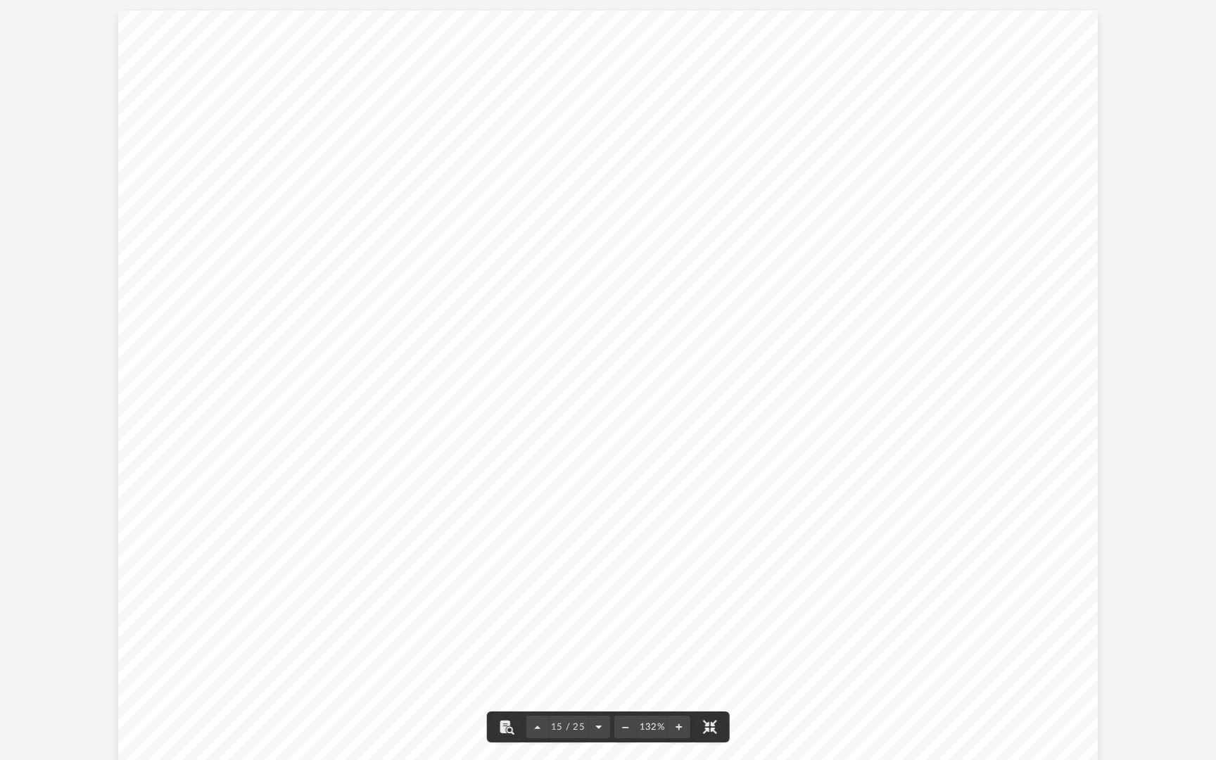
scroll to position [10886, 0]
click at [595, 697] on button "File preview" at bounding box center [598, 726] width 23 height 31
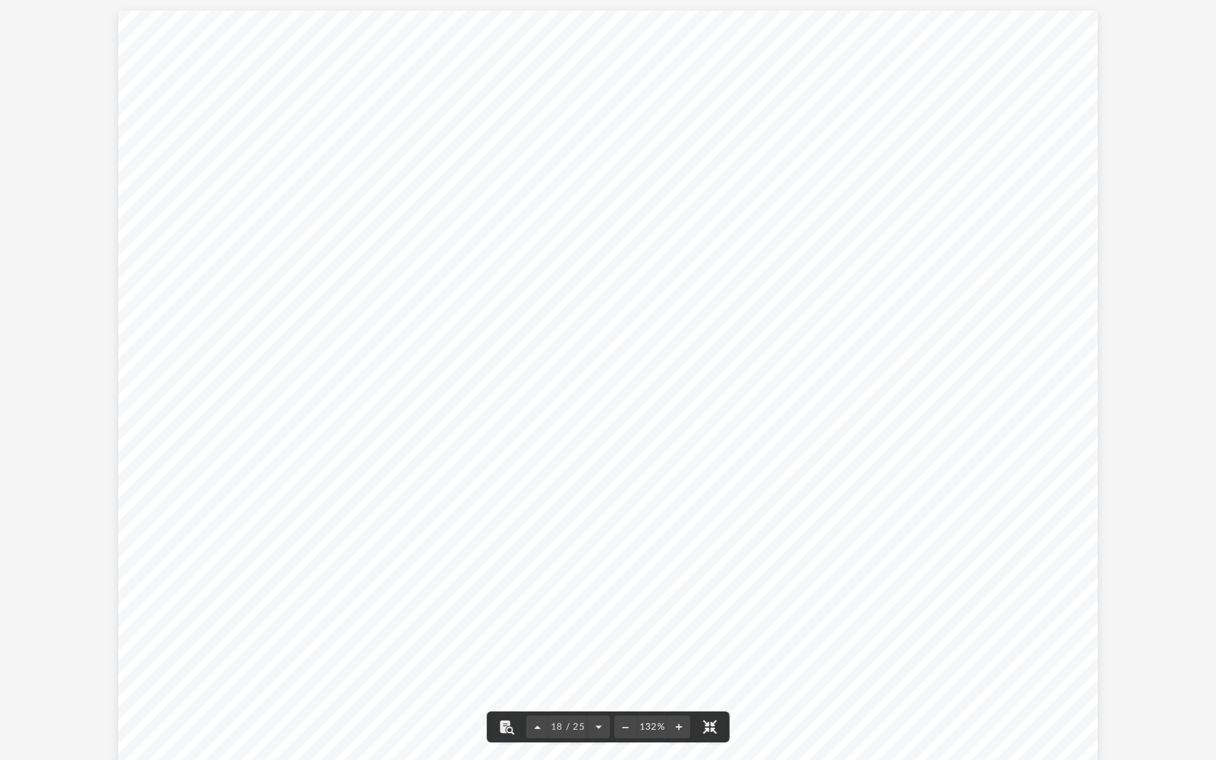
click at [538, 697] on button "File preview" at bounding box center [537, 726] width 23 height 31
click at [595, 697] on button "File preview" at bounding box center [598, 726] width 23 height 31
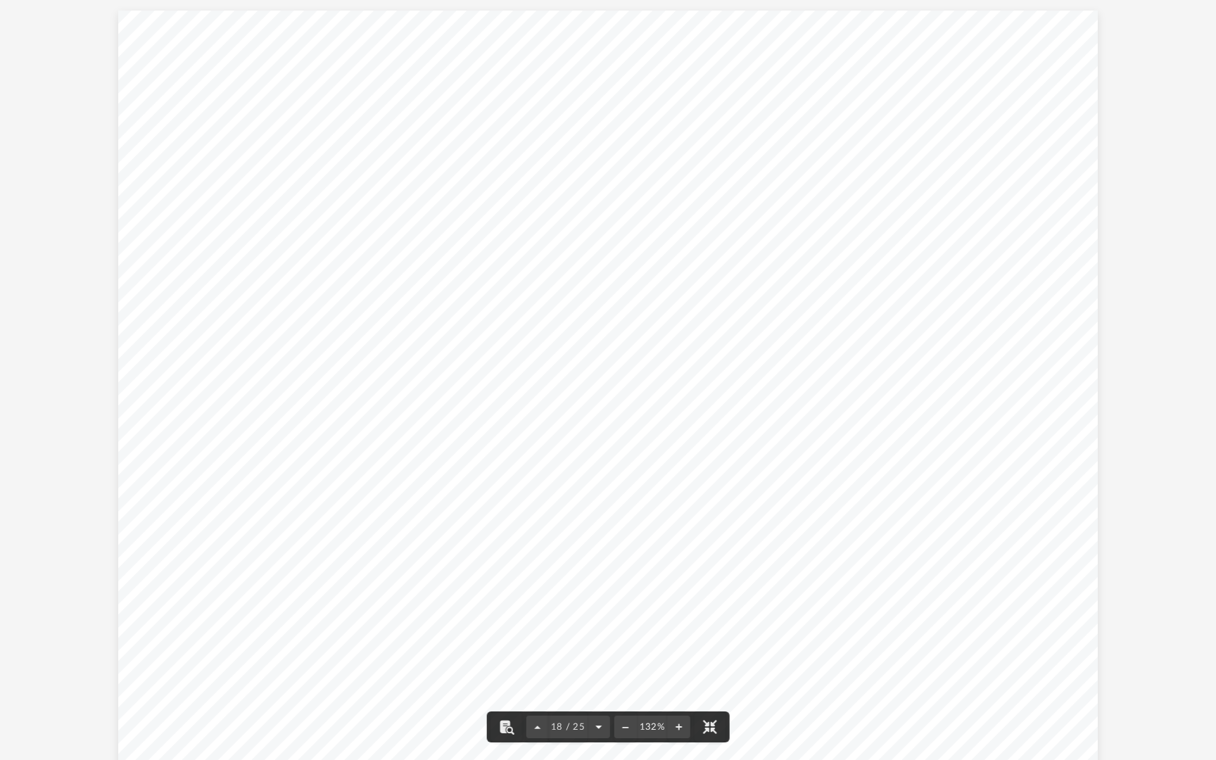
scroll to position [13996, 0]
click at [595, 697] on button "File preview" at bounding box center [598, 726] width 23 height 31
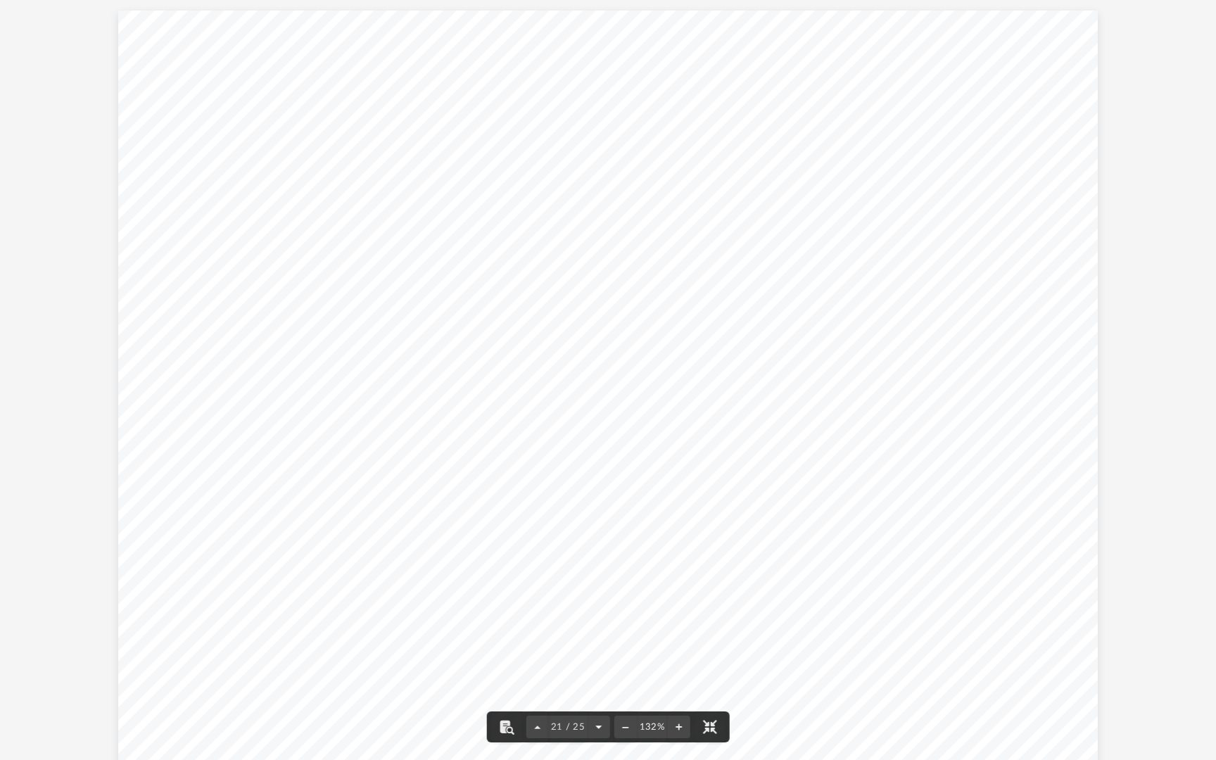
scroll to position [16329, 0]
click at [531, 697] on button "File preview" at bounding box center [537, 726] width 23 height 31
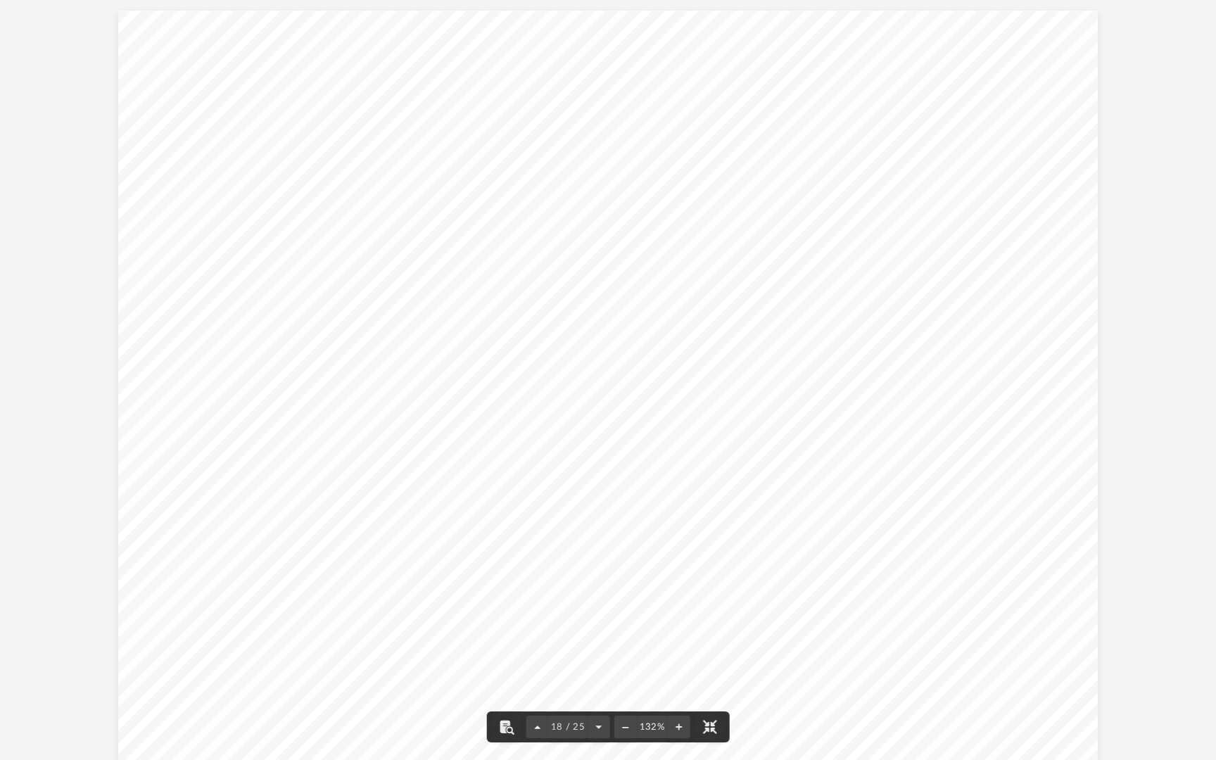
click at [531, 697] on button "File preview" at bounding box center [537, 726] width 23 height 31
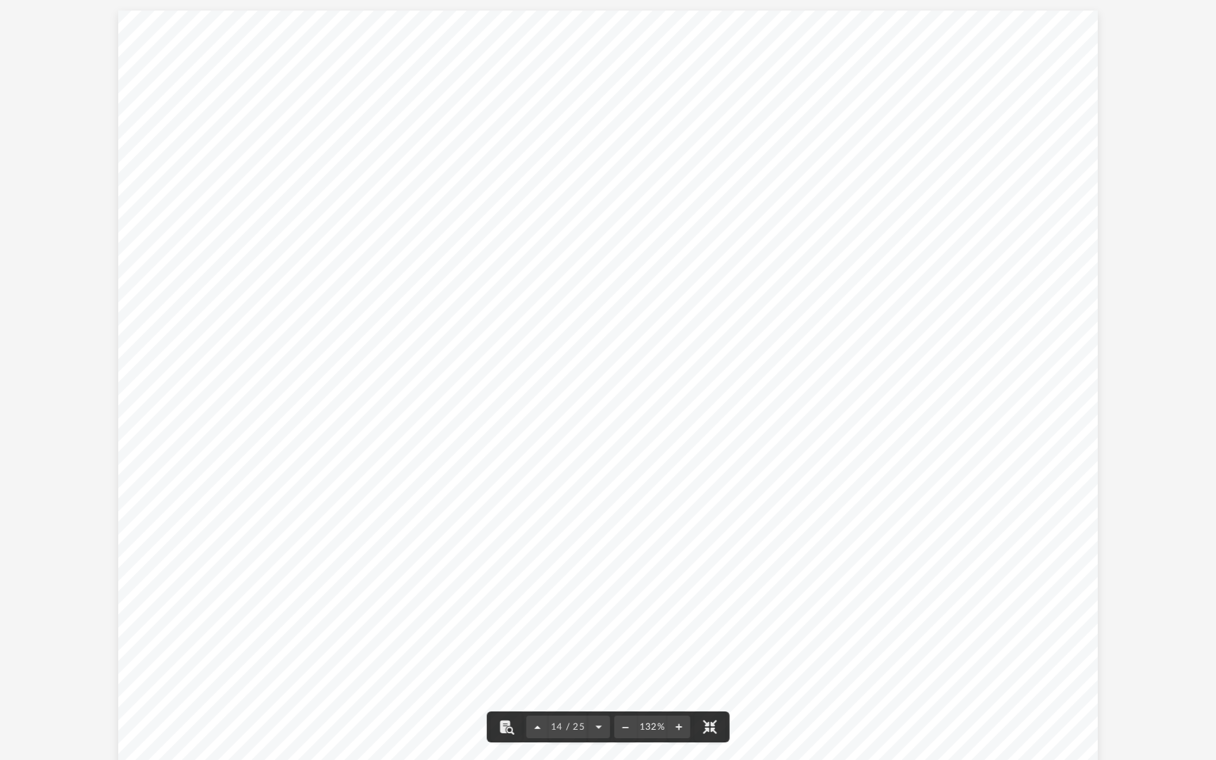
click at [531, 697] on button "File preview" at bounding box center [537, 726] width 23 height 31
click at [531, 697] on button "File preview" at bounding box center [540, 726] width 23 height 31
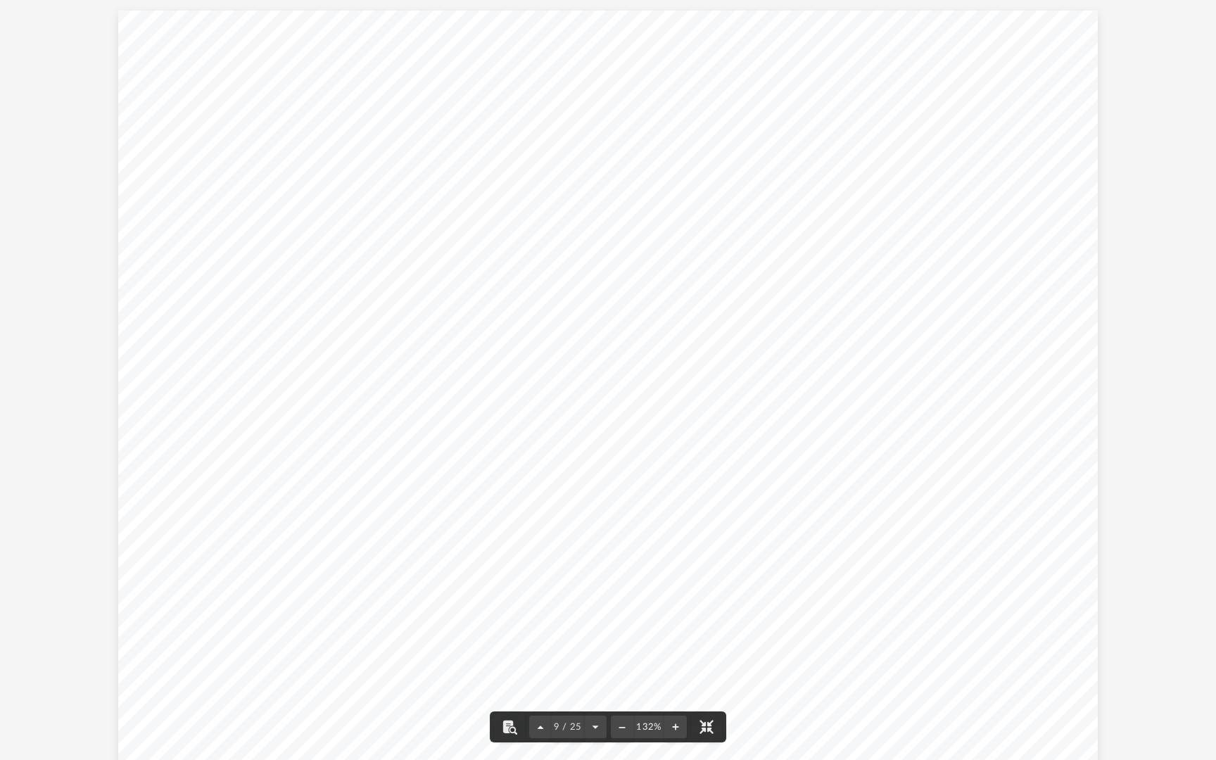
click at [531, 697] on button "File preview" at bounding box center [540, 726] width 23 height 31
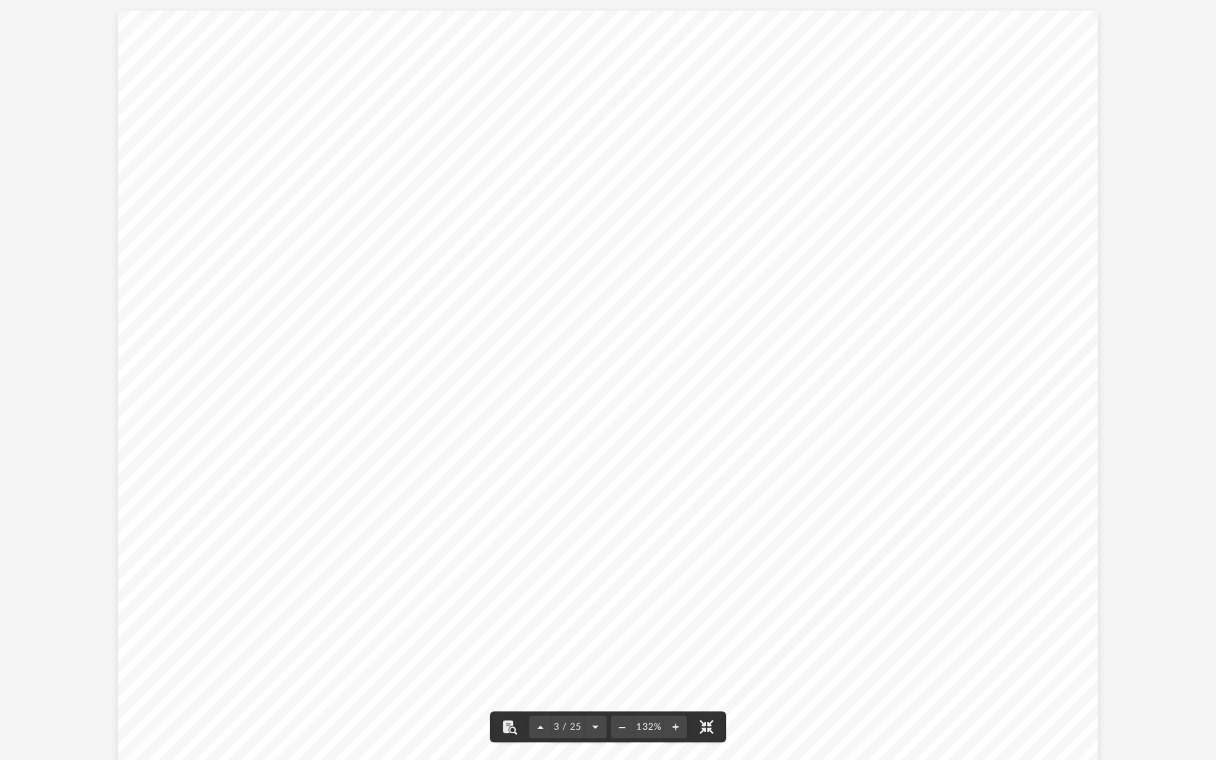
click at [531, 697] on button "File preview" at bounding box center [540, 726] width 23 height 31
click at [589, 697] on button "File preview" at bounding box center [595, 726] width 23 height 31
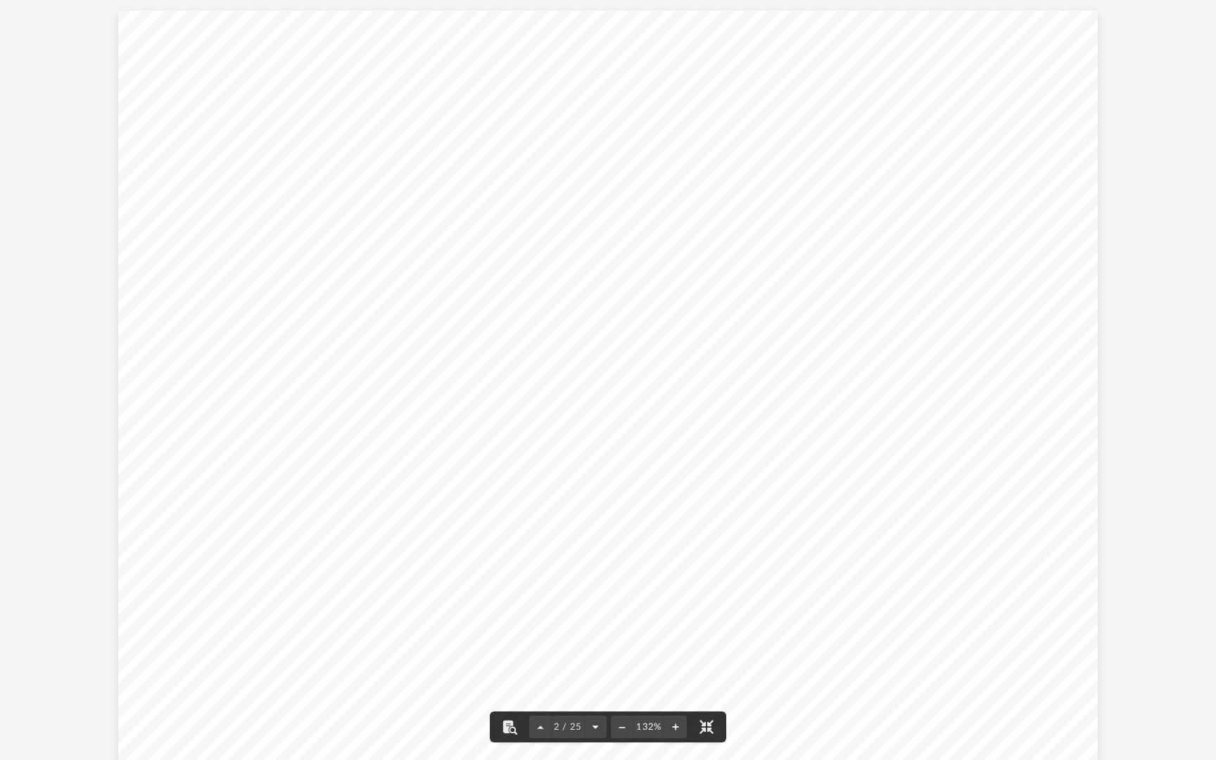
click at [589, 697] on button "File preview" at bounding box center [595, 726] width 23 height 31
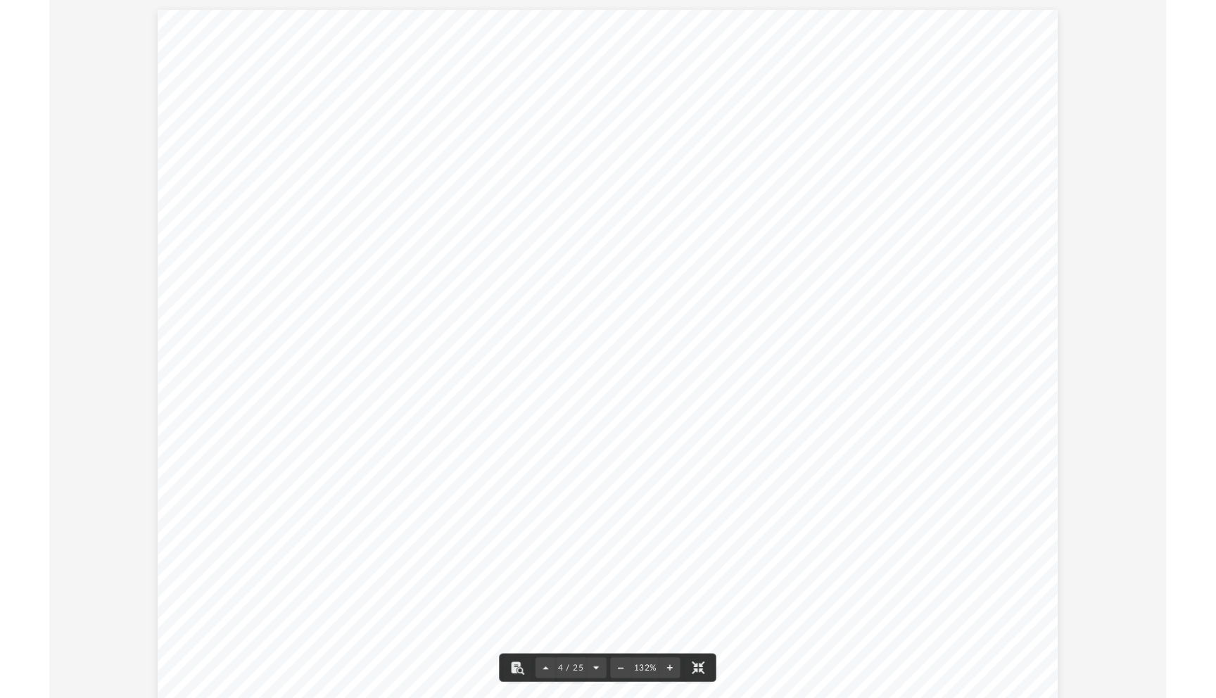
scroll to position [3110, 0]
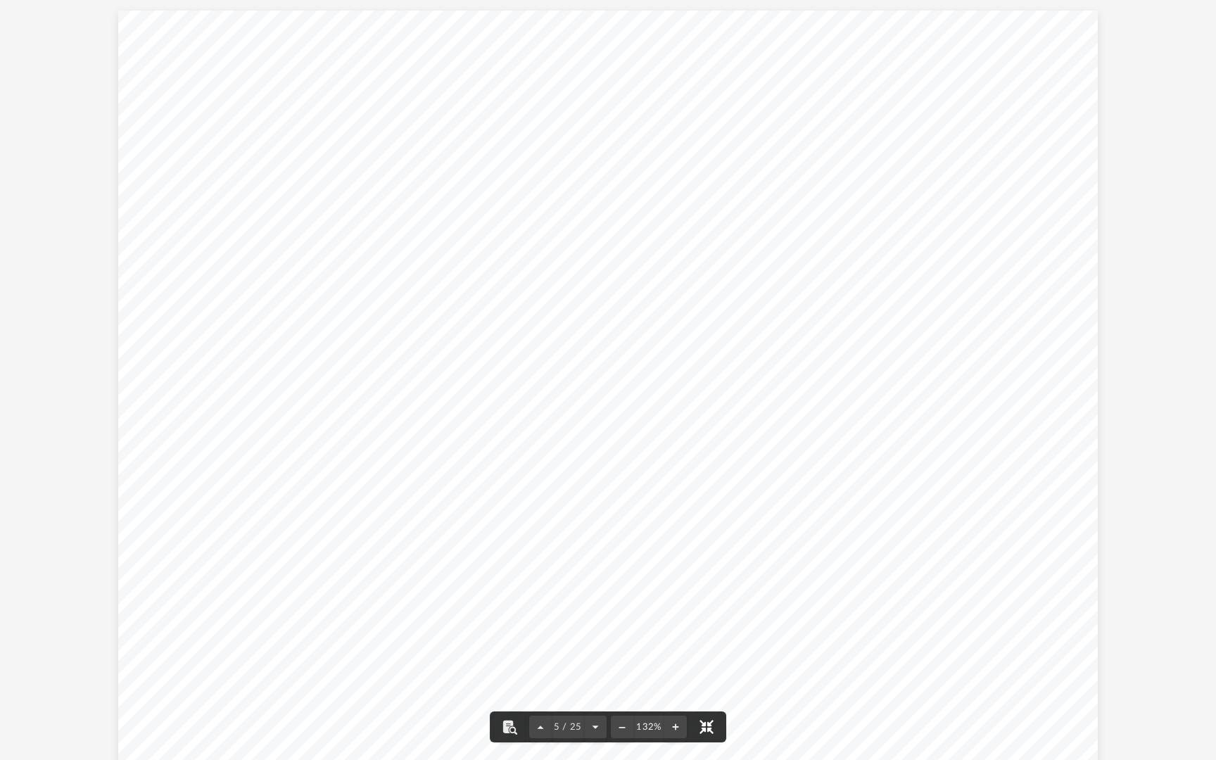
click at [709, 697] on button "File preview" at bounding box center [706, 726] width 31 height 31
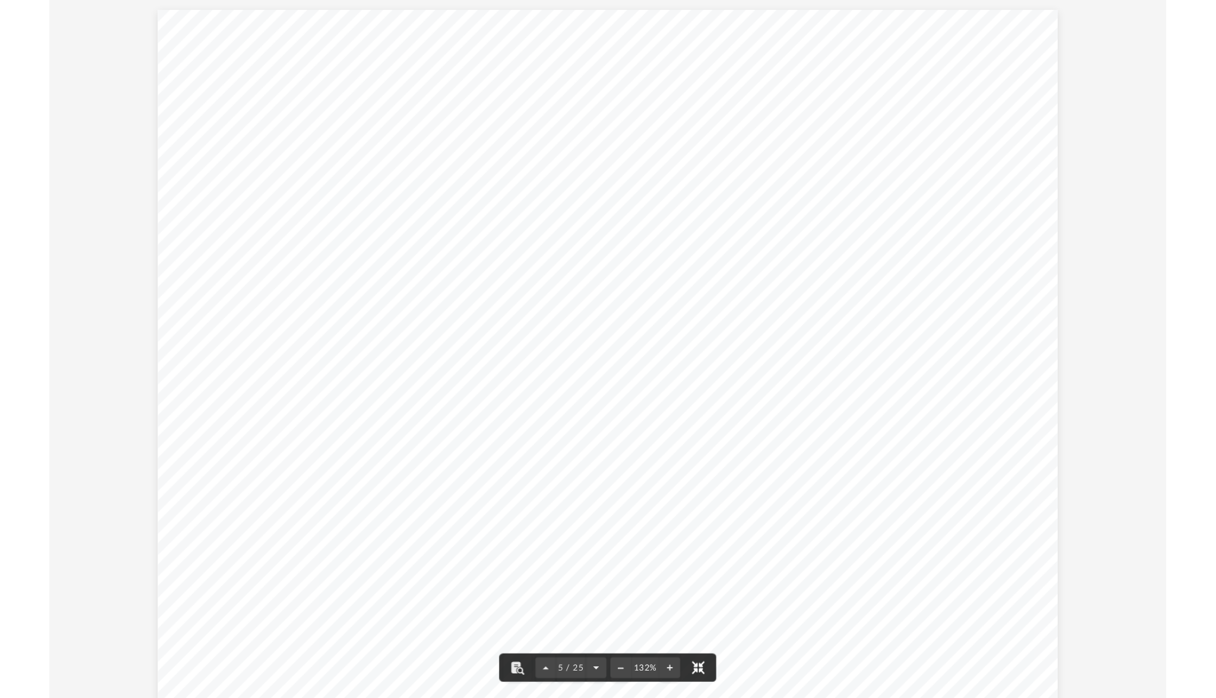
scroll to position [1523, 0]
